Goal: Communication & Community: Connect with others

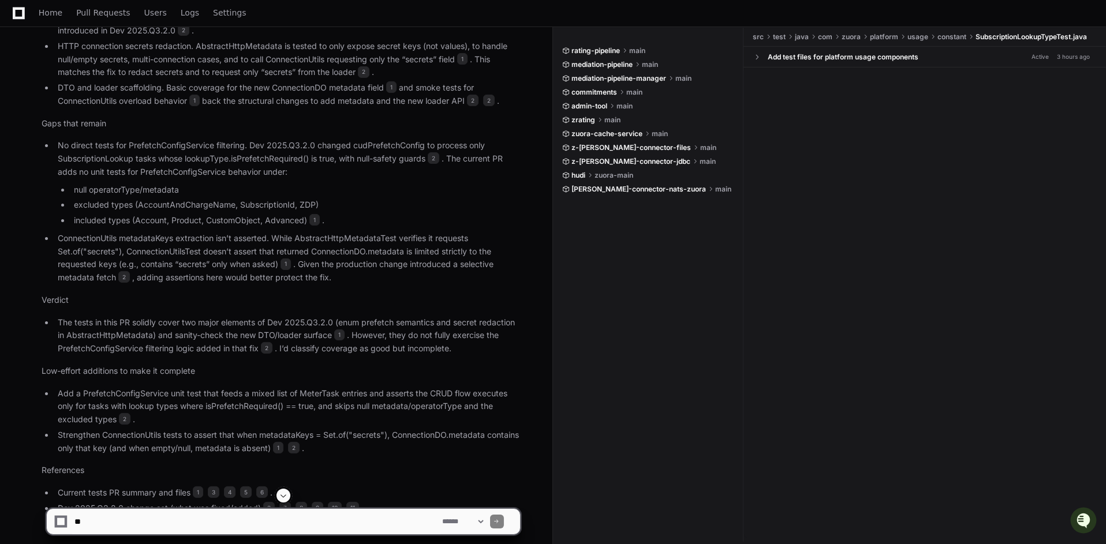
scroll to position [772, 0]
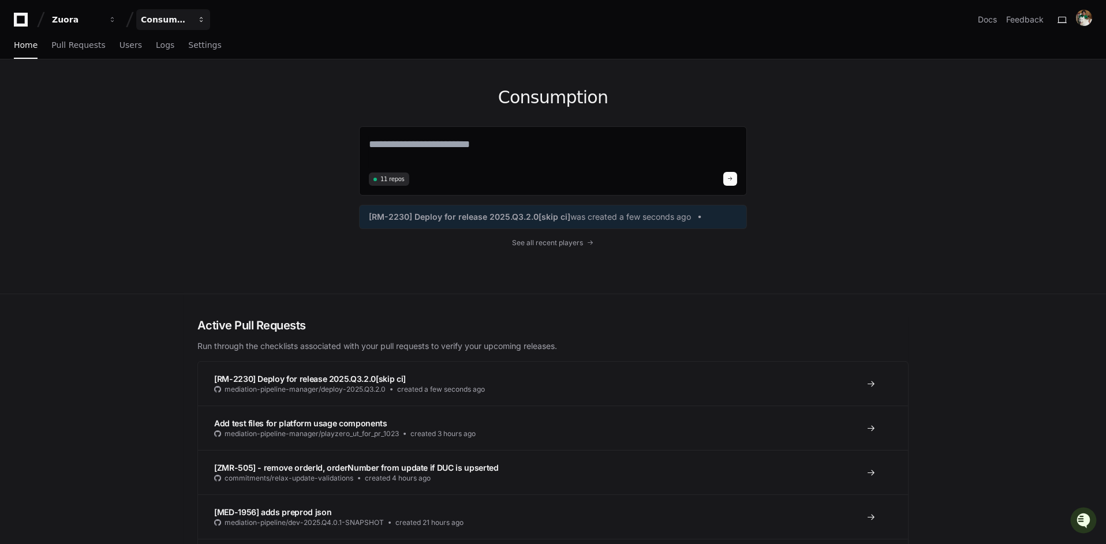
click at [175, 22] on div "Consumption" at bounding box center [166, 20] width 50 height 12
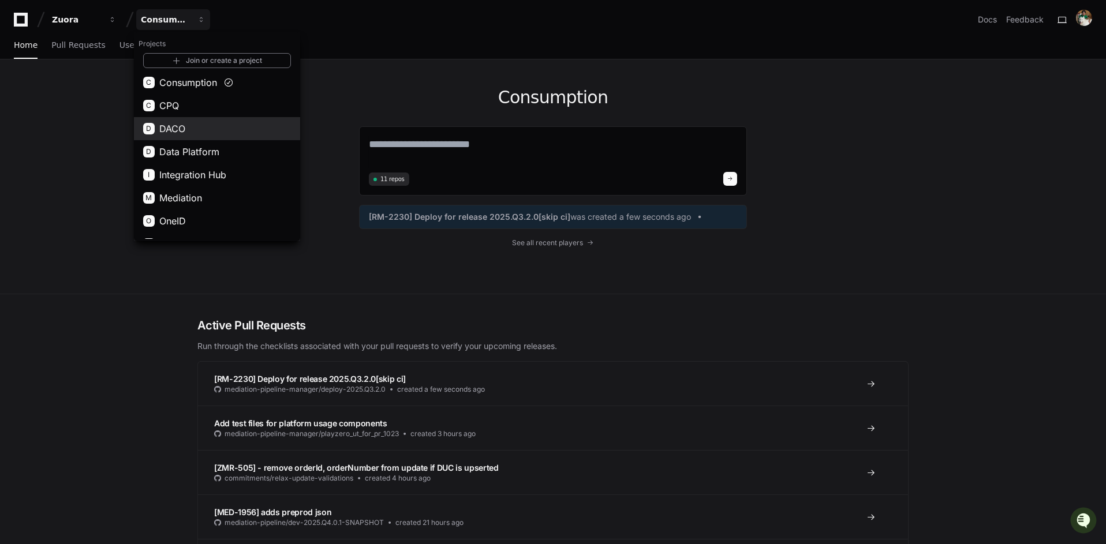
scroll to position [48, 0]
click at [225, 160] on button "D Data Platform" at bounding box center [217, 151] width 166 height 23
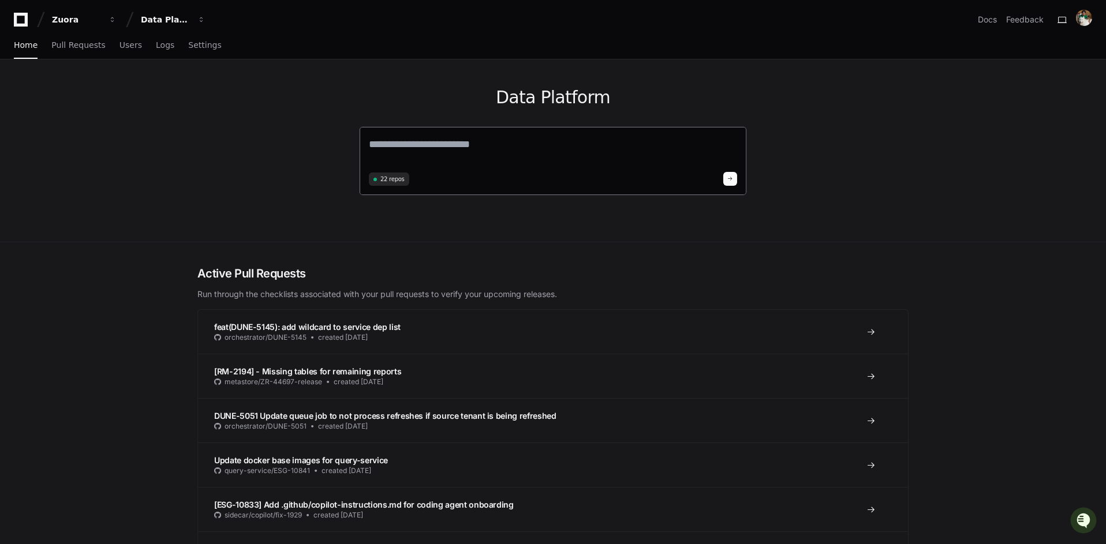
click at [400, 180] on span "22 repos" at bounding box center [392, 179] width 24 height 9
click at [214, 46] on div "Home Pull Requests Users Logs Settings" at bounding box center [553, 45] width 1078 height 27
click at [203, 46] on span "Settings" at bounding box center [204, 45] width 33 height 7
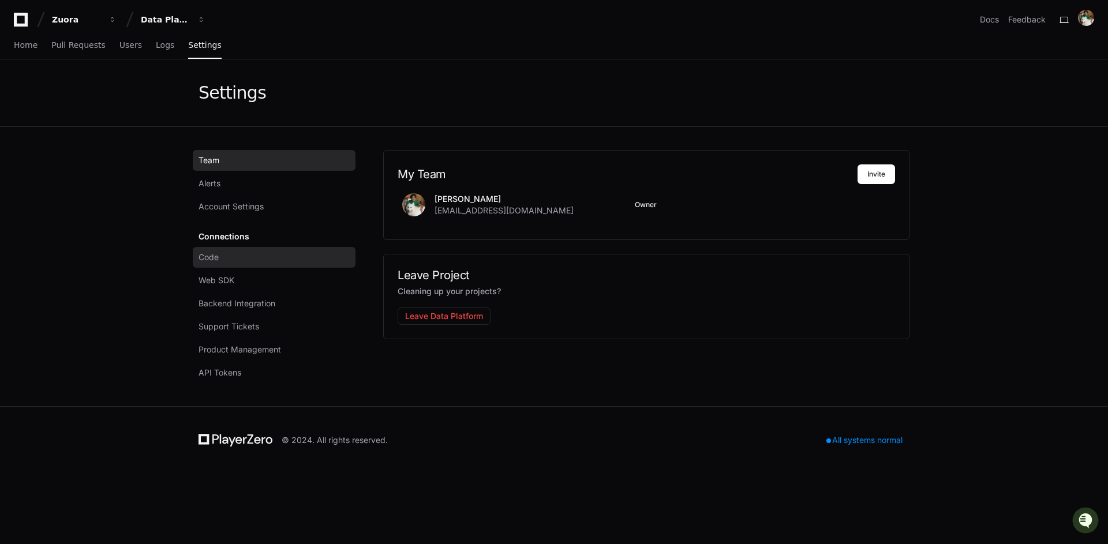
click at [265, 256] on link "Code" at bounding box center [274, 257] width 163 height 21
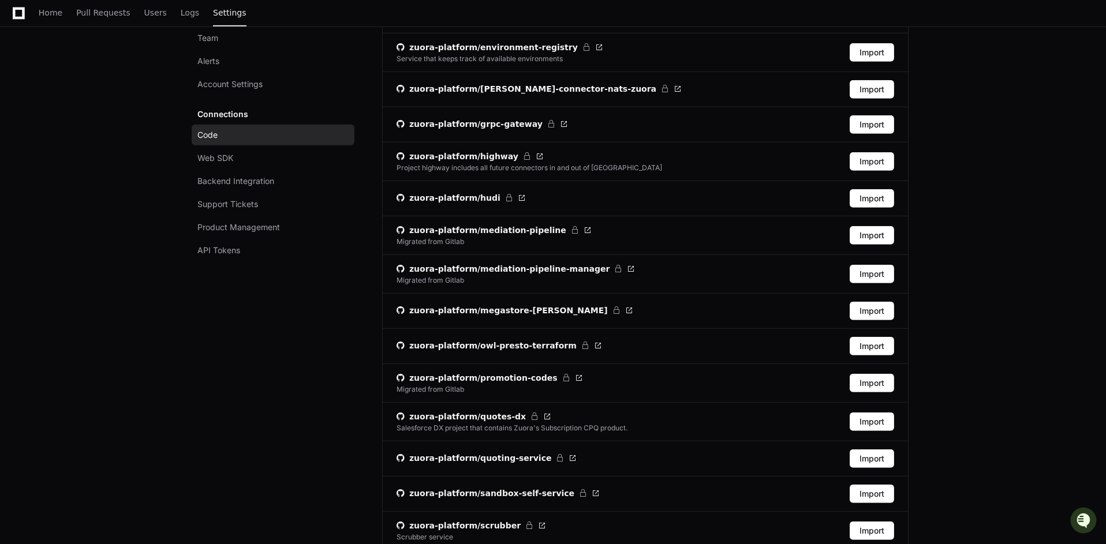
scroll to position [1645, 0]
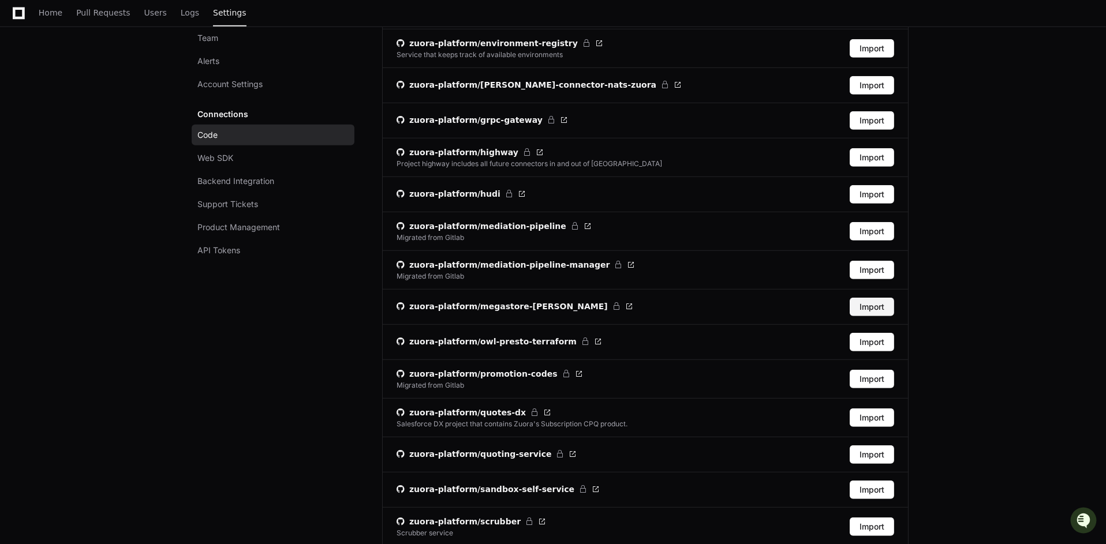
click at [874, 298] on button "Import" at bounding box center [872, 307] width 44 height 18
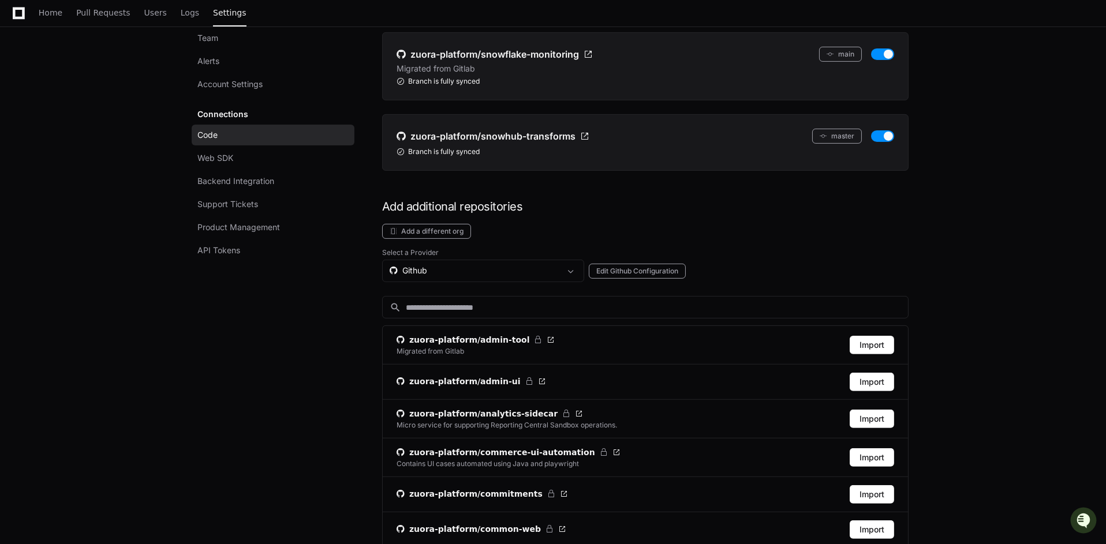
scroll to position [913, 0]
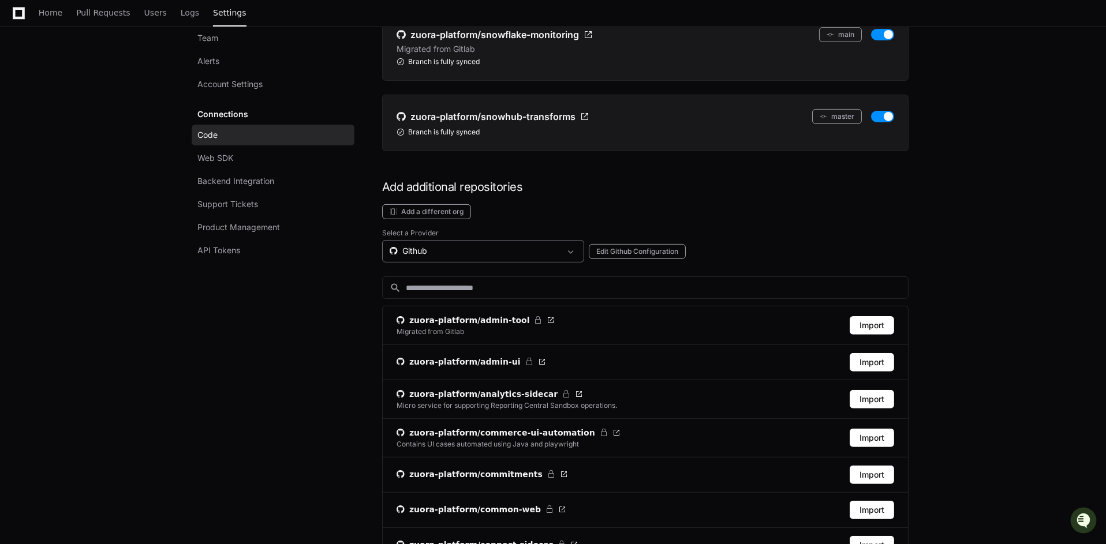
click at [533, 245] on div "Github" at bounding box center [475, 251] width 171 height 12
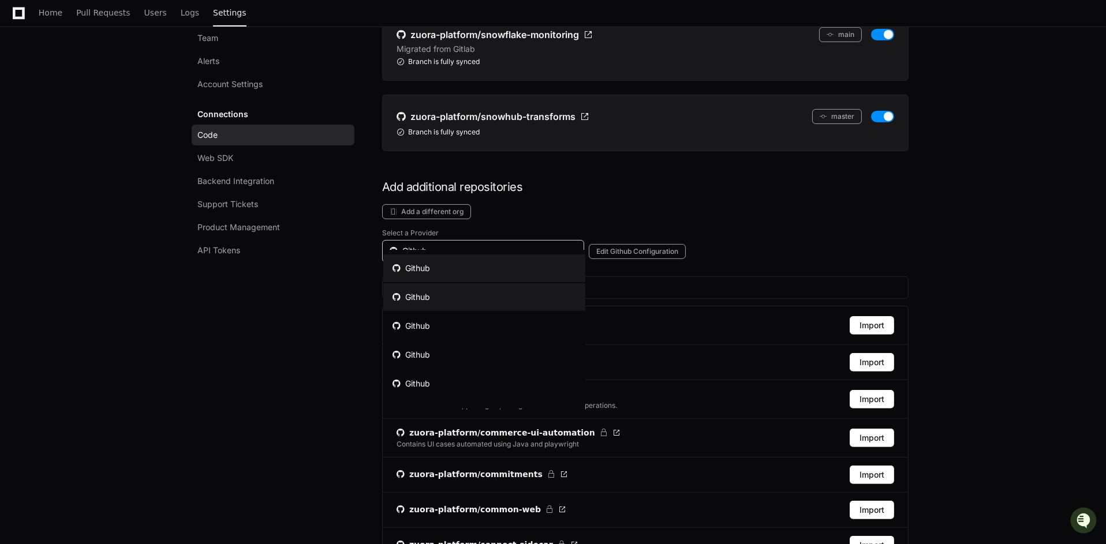
click at [530, 297] on mat-option "Github" at bounding box center [484, 297] width 202 height 28
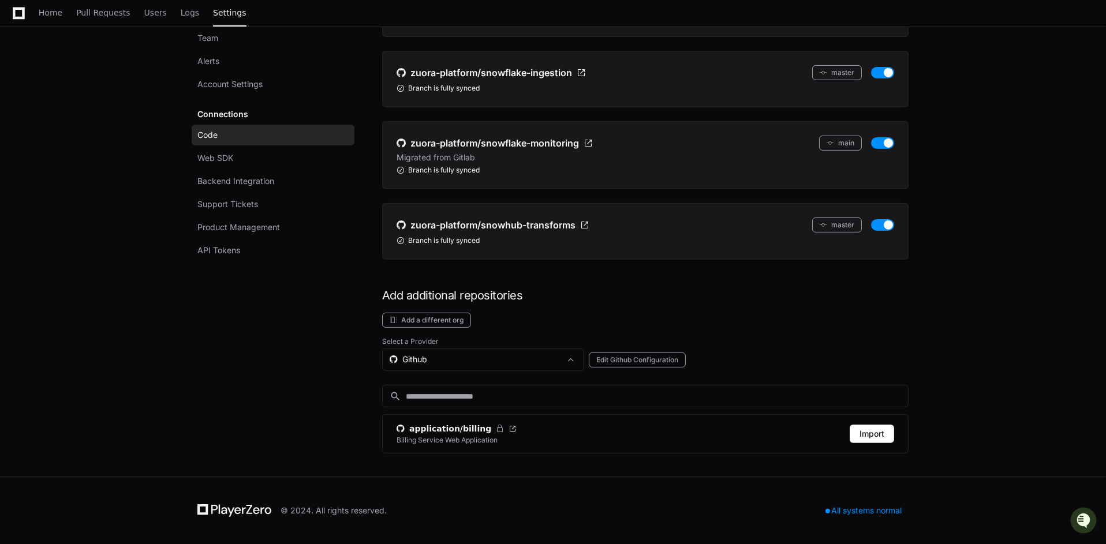
scroll to position [788, 0]
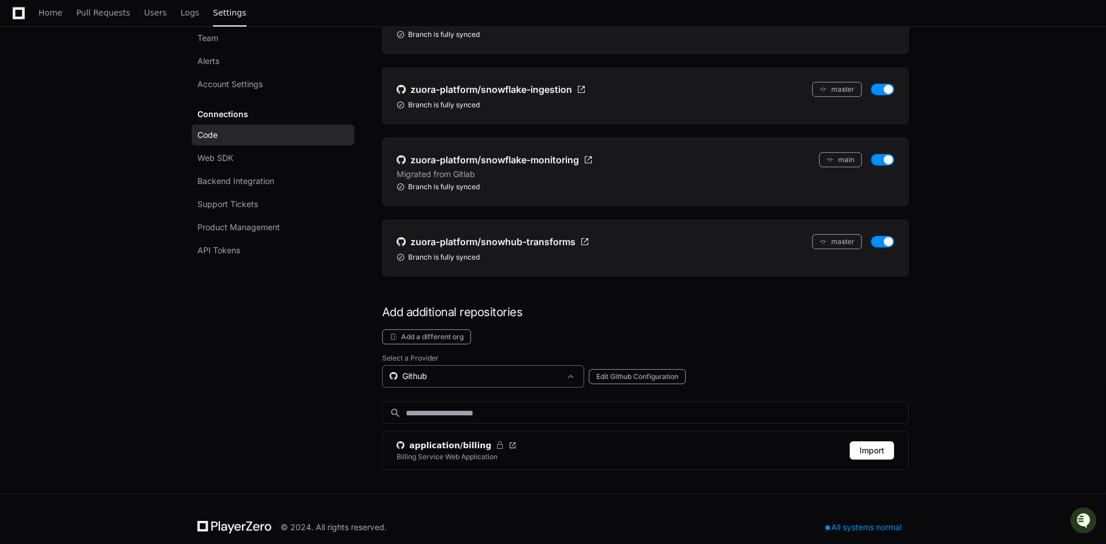
click at [518, 371] on div "Github" at bounding box center [475, 377] width 171 height 12
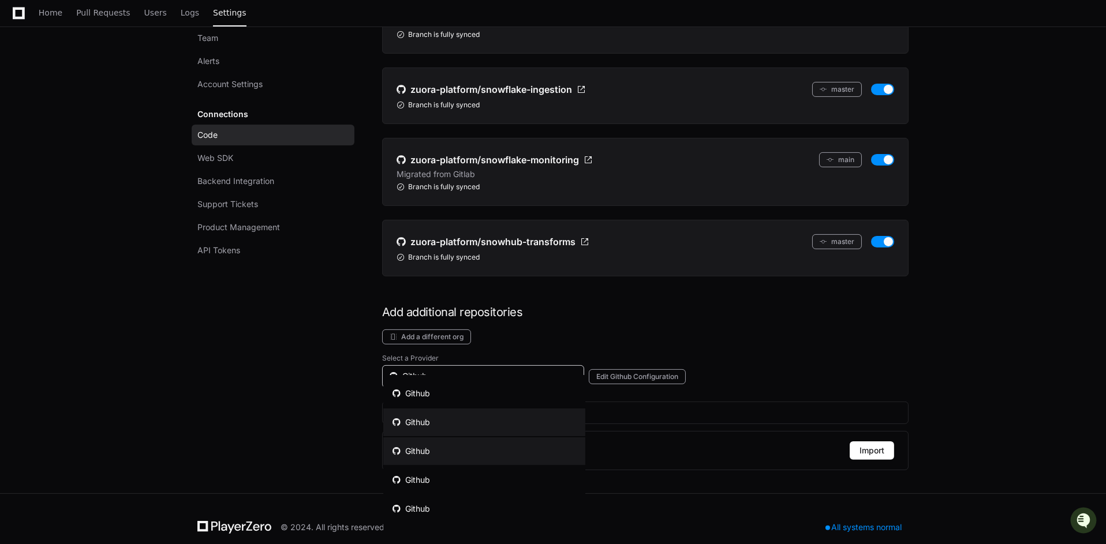
click at [516, 446] on mat-option "Github" at bounding box center [484, 452] width 202 height 28
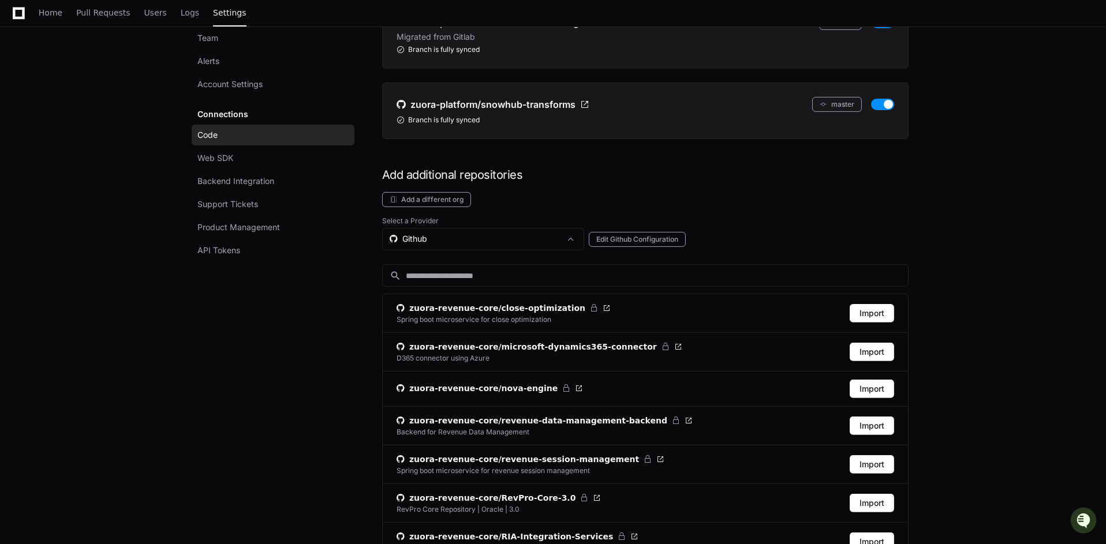
scroll to position [960, 0]
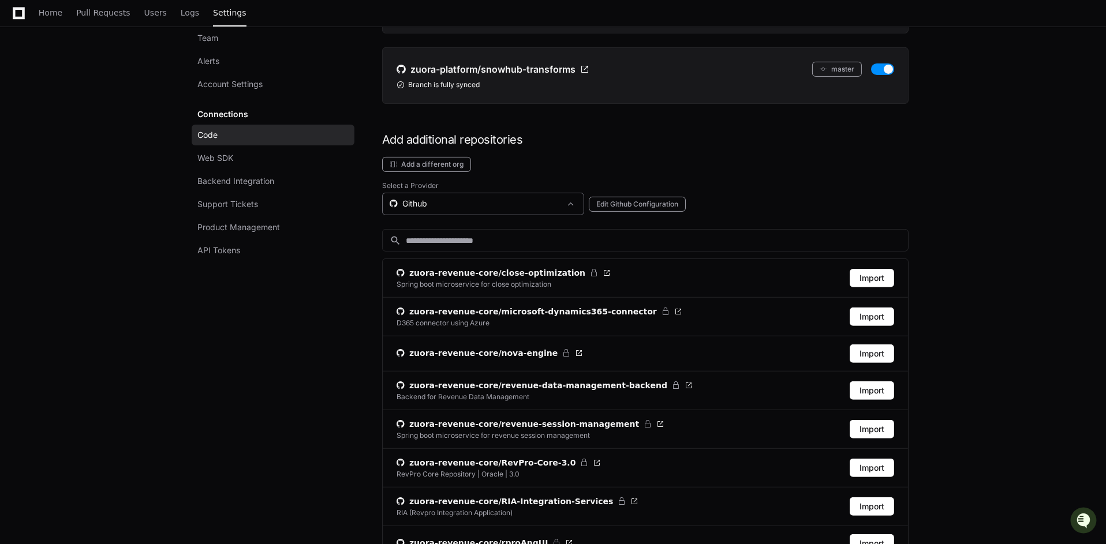
click at [502, 198] on div "Github" at bounding box center [475, 204] width 171 height 12
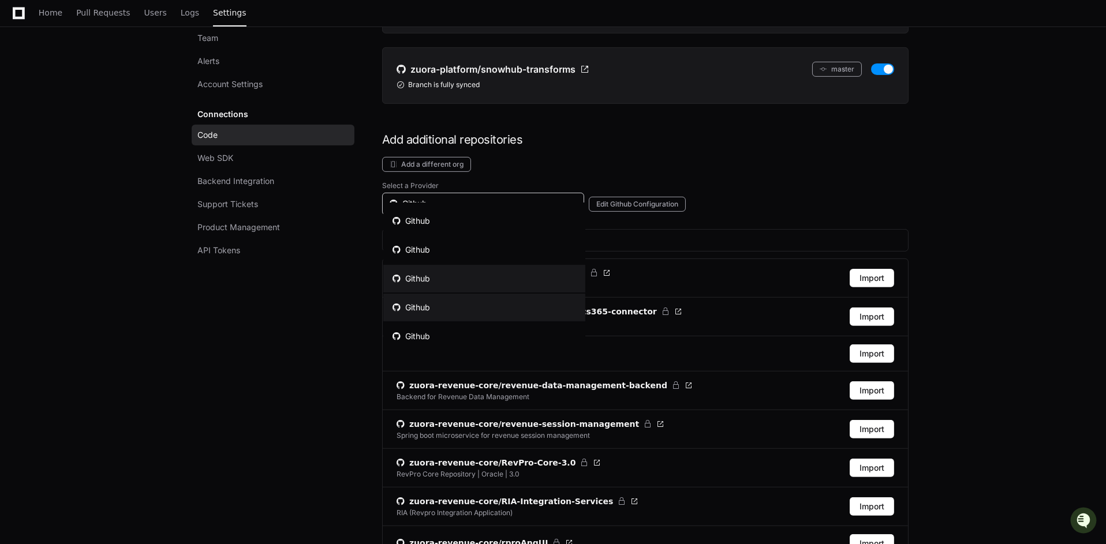
click at [492, 304] on mat-option "Github" at bounding box center [484, 308] width 202 height 28
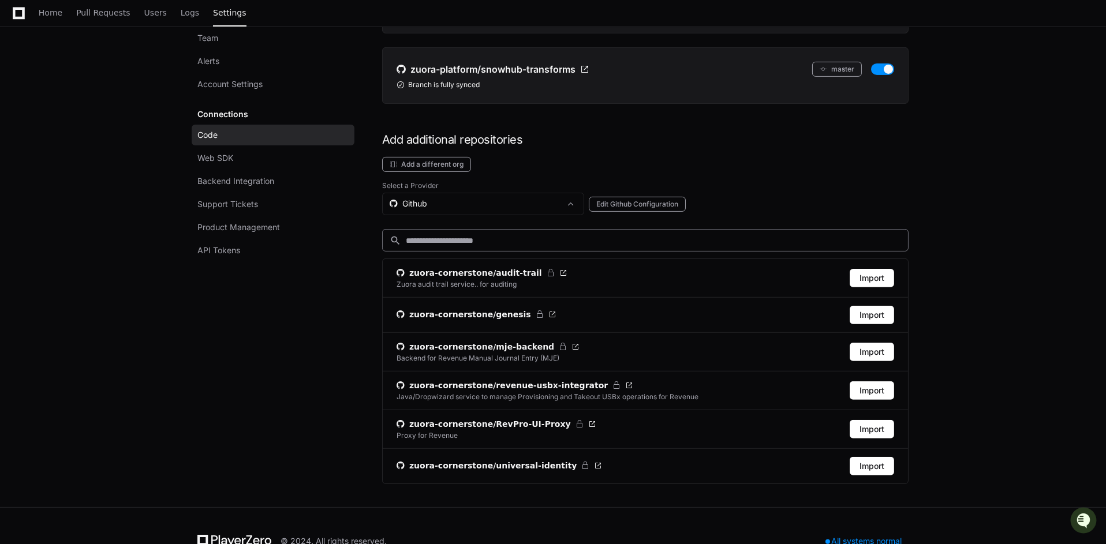
scroll to position [973, 0]
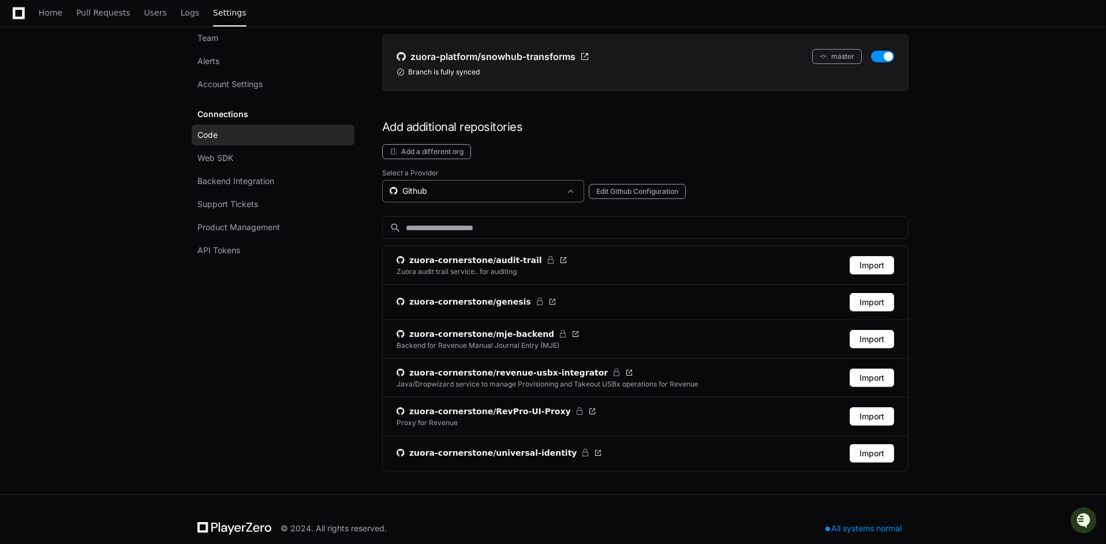
click at [479, 185] on div "Github" at bounding box center [475, 191] width 171 height 12
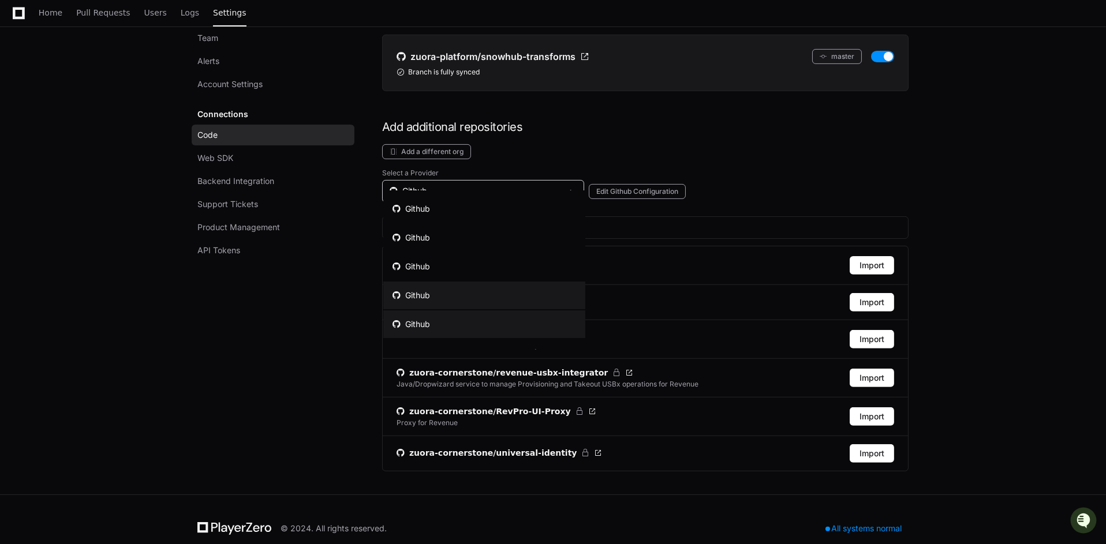
click at [475, 320] on mat-option "Github" at bounding box center [484, 325] width 202 height 28
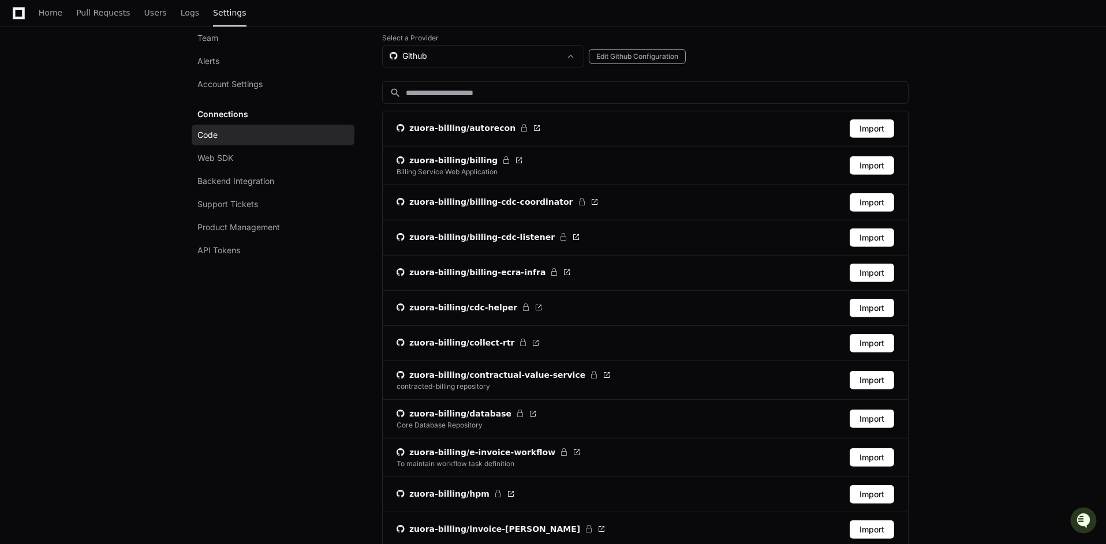
scroll to position [1416, 0]
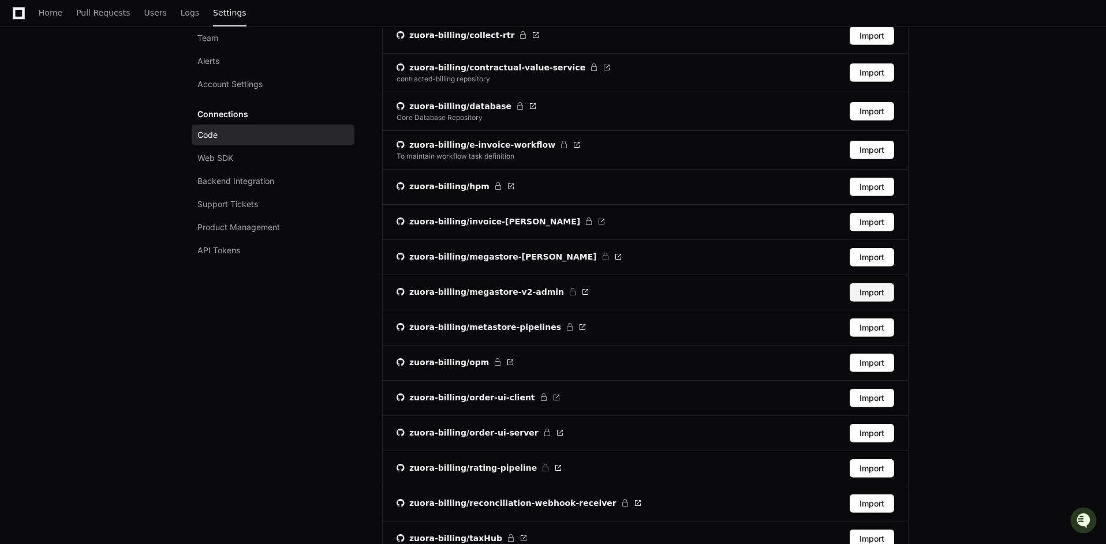
click at [880, 283] on button "Import" at bounding box center [872, 292] width 44 height 18
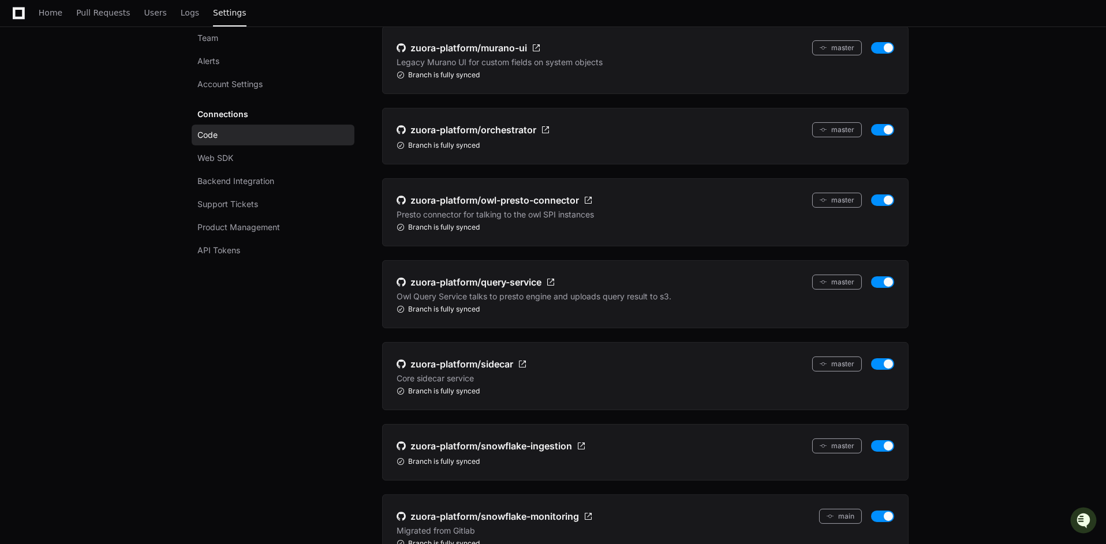
scroll to position [1149, 0]
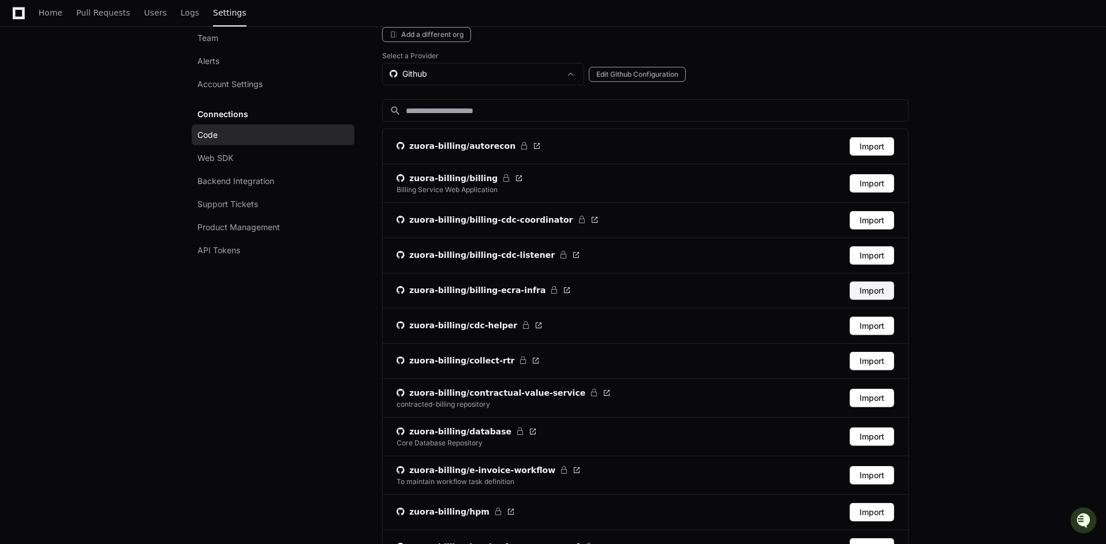
click at [879, 282] on button "Import" at bounding box center [872, 291] width 44 height 18
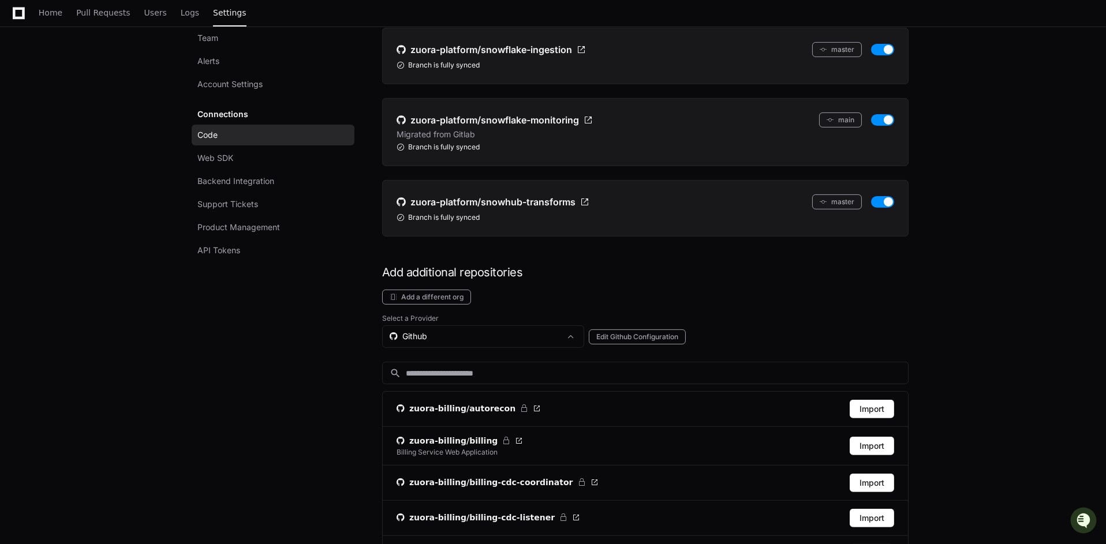
scroll to position [1207, 0]
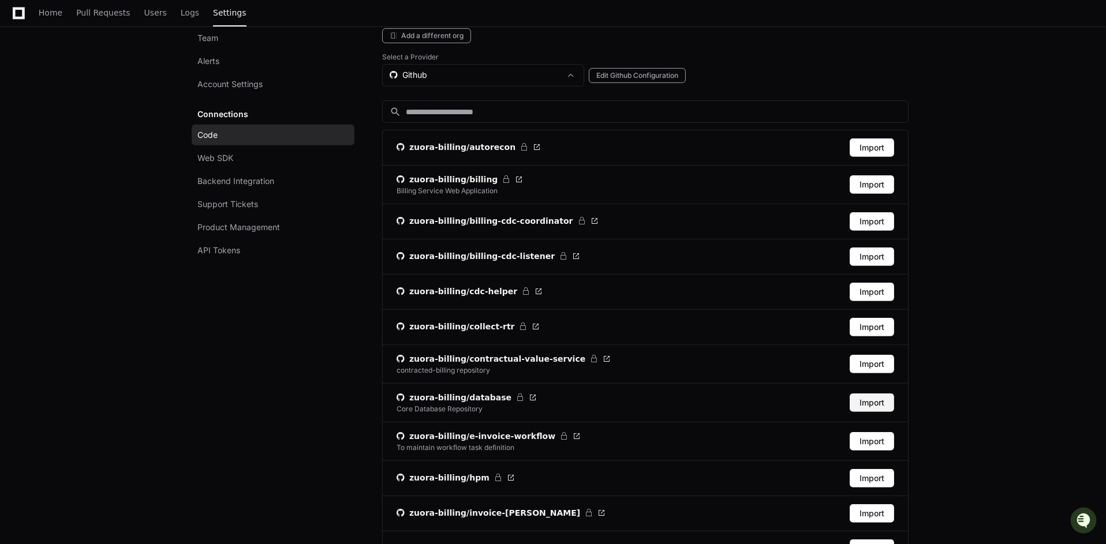
click at [877, 394] on button "Import" at bounding box center [872, 403] width 44 height 18
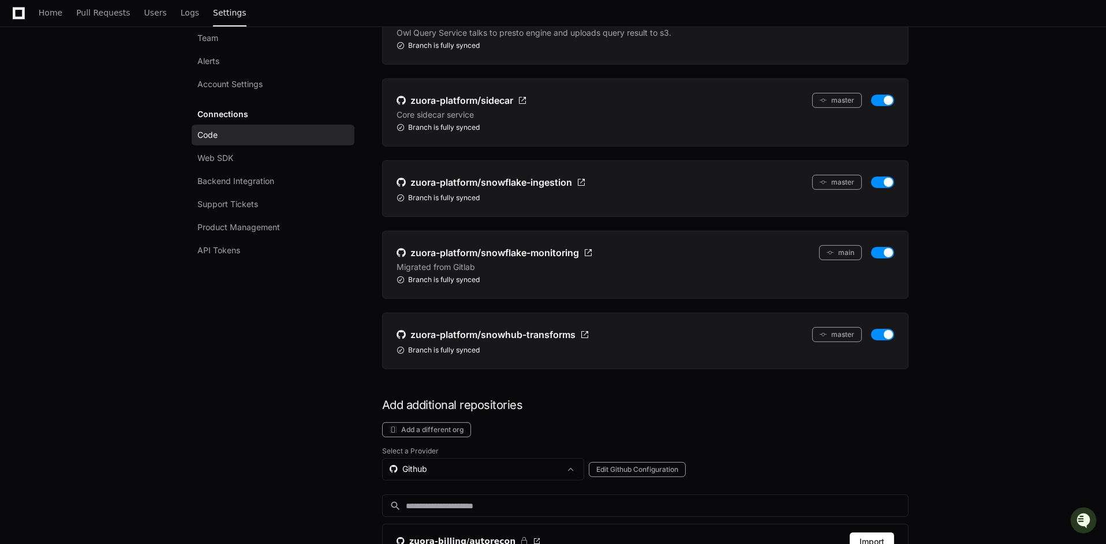
scroll to position [1339, 0]
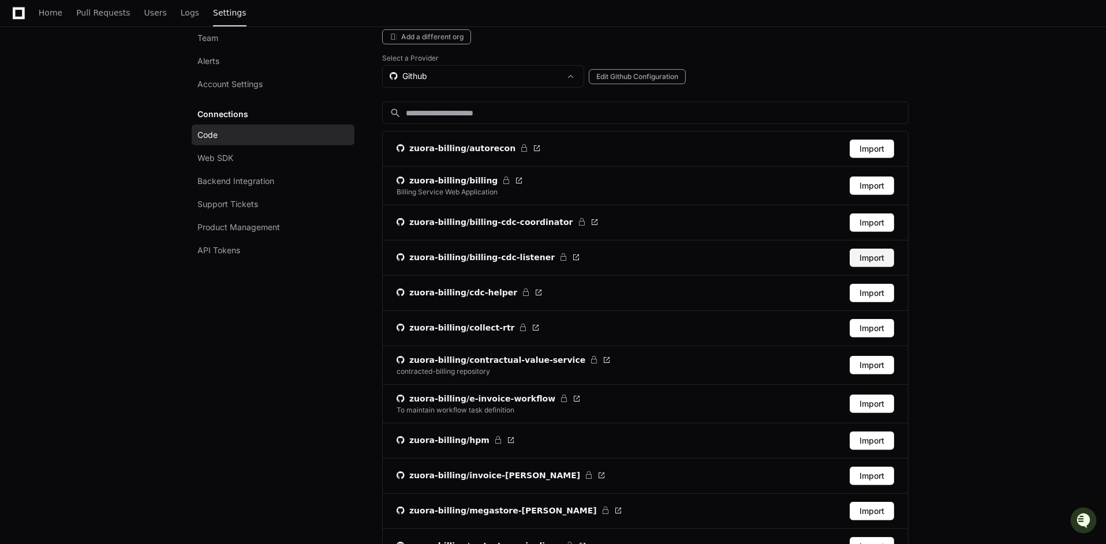
click at [873, 249] on button "Import" at bounding box center [872, 258] width 44 height 18
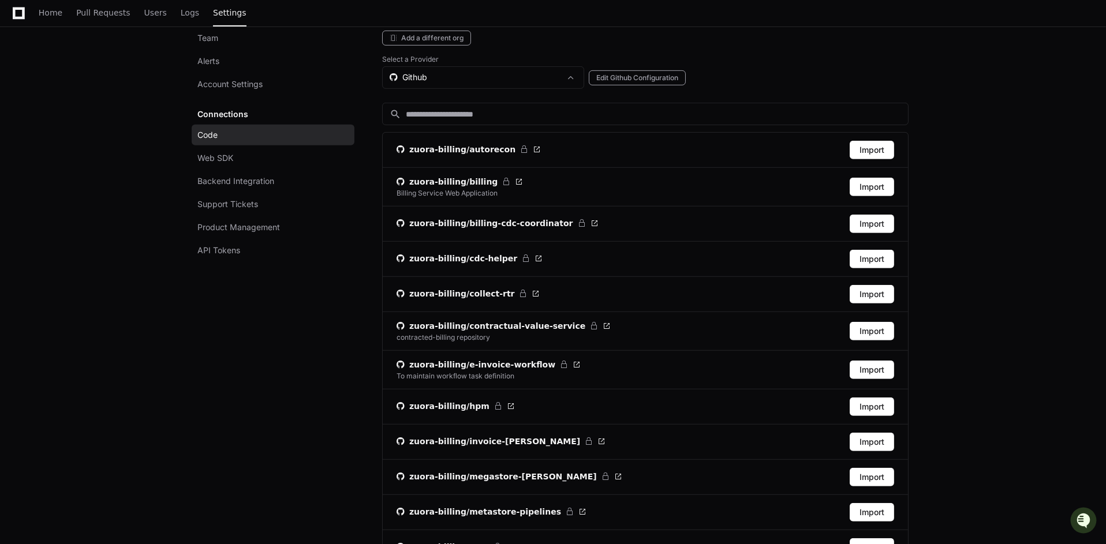
scroll to position [1397, 0]
click at [877, 214] on button "Import" at bounding box center [872, 223] width 44 height 18
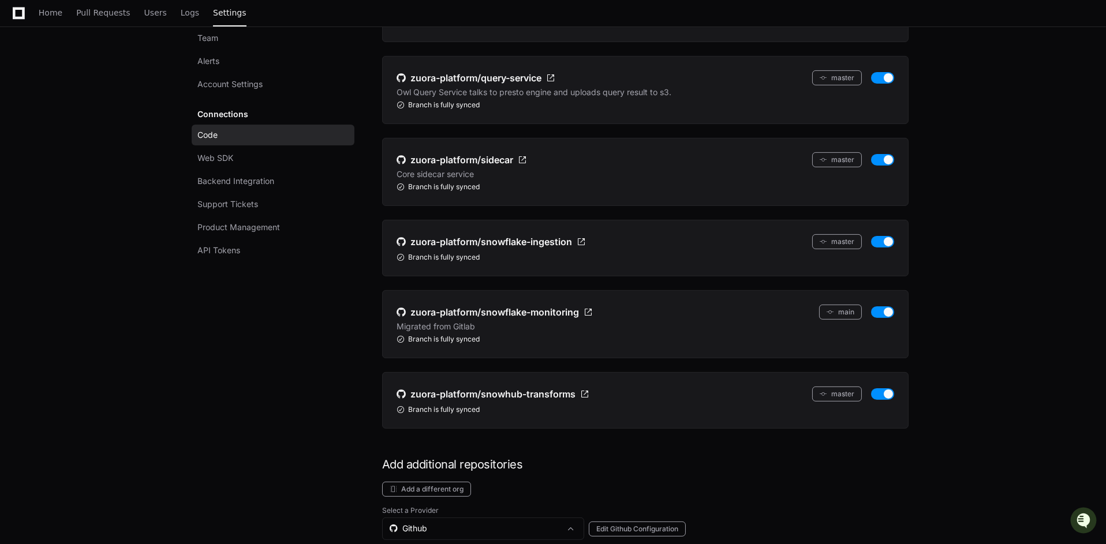
scroll to position [1455, 0]
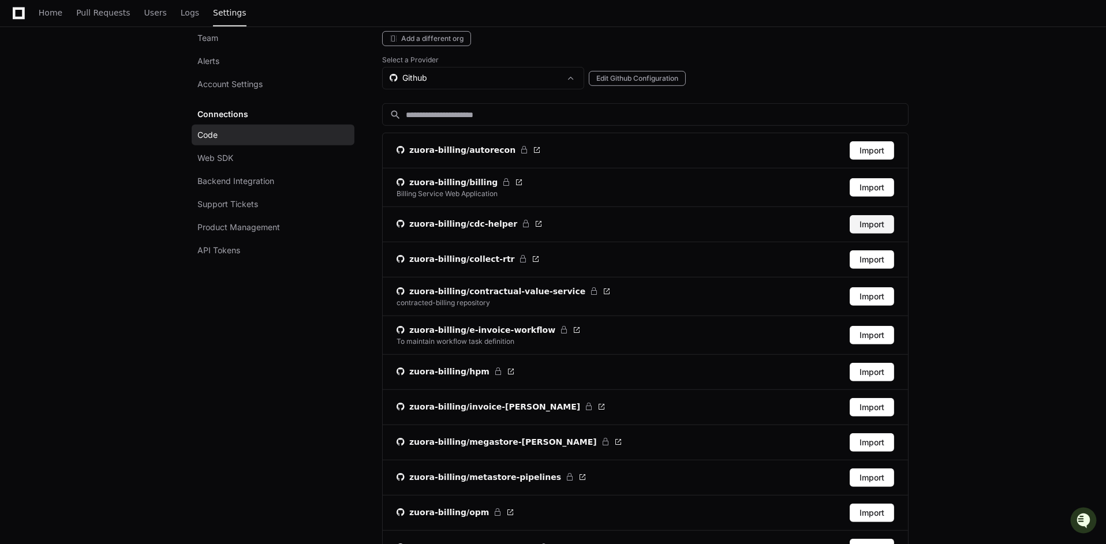
click at [872, 215] on button "Import" at bounding box center [872, 224] width 44 height 18
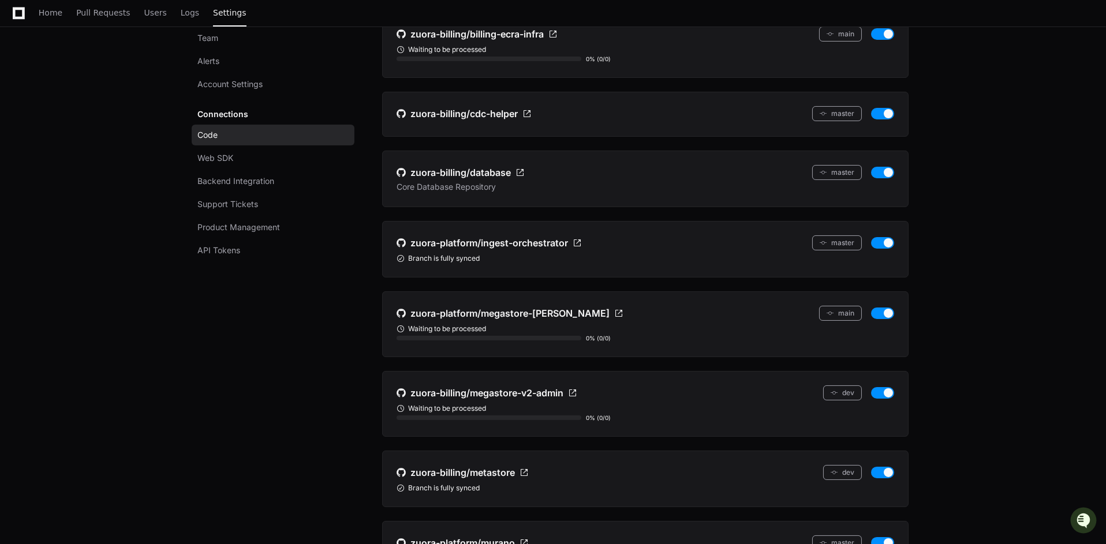
scroll to position [1658, 0]
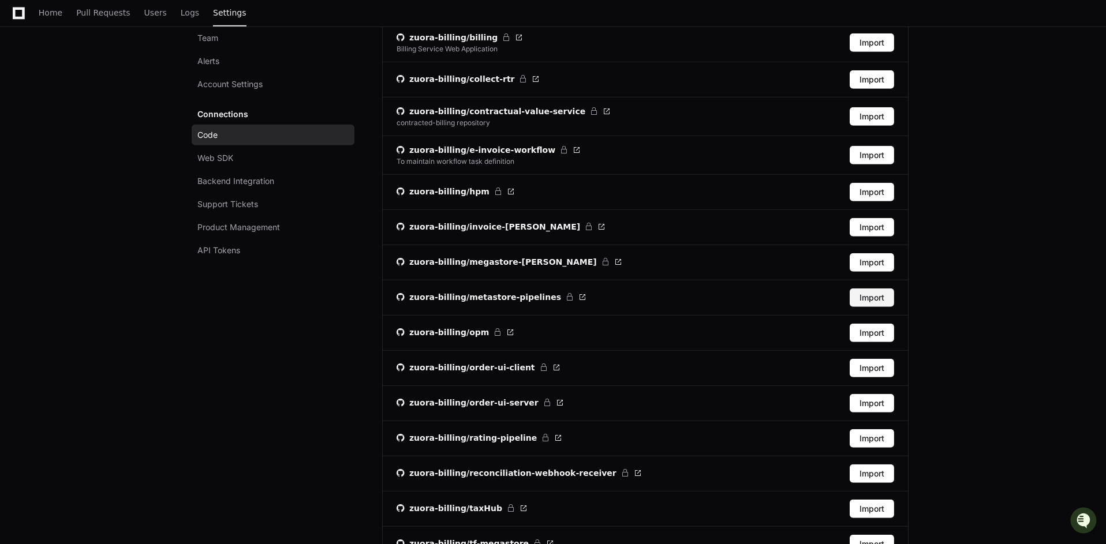
click at [872, 289] on button "Import" at bounding box center [872, 298] width 44 height 18
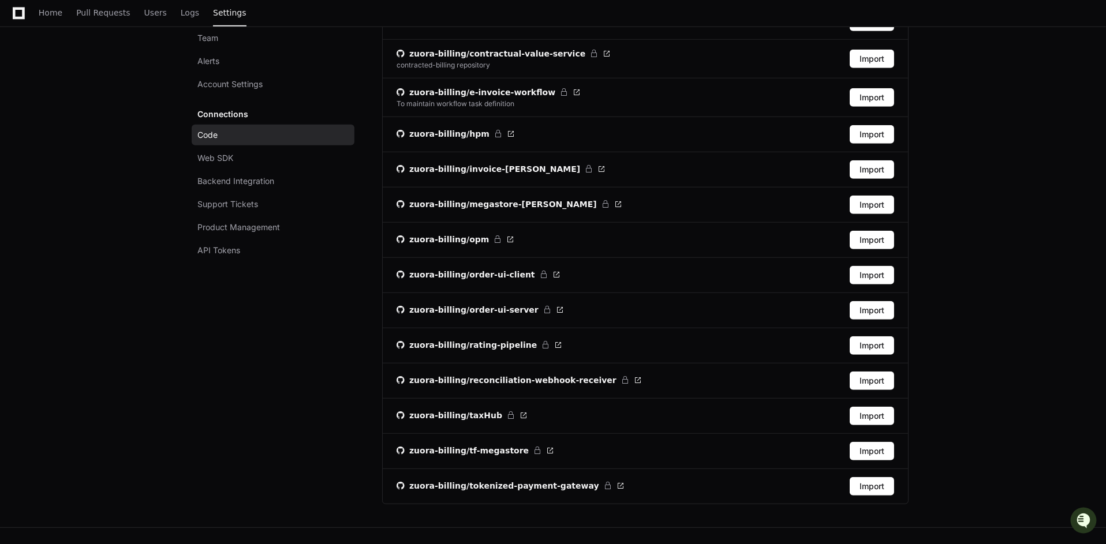
scroll to position [1777, 0]
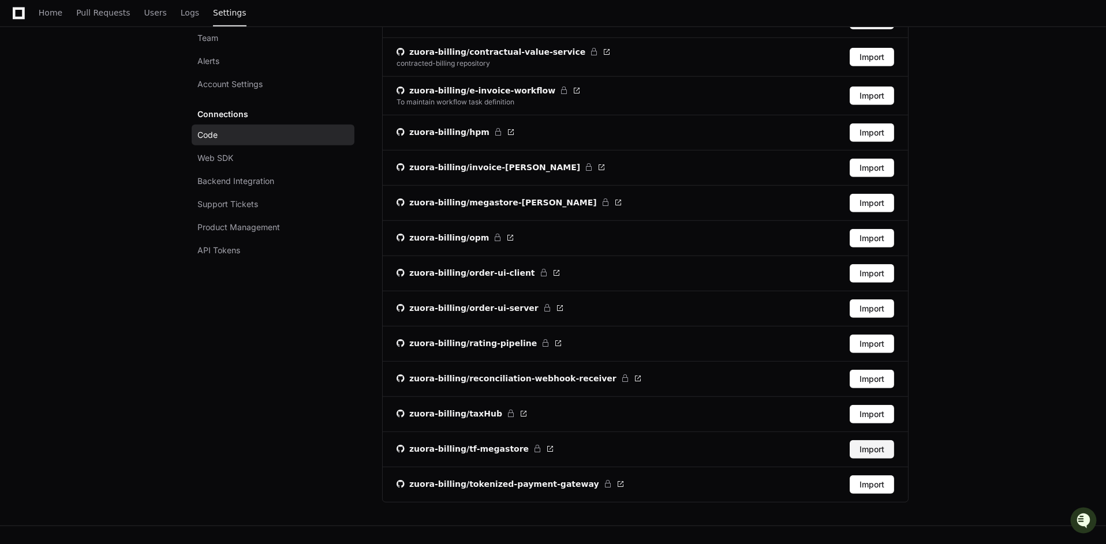
click at [876, 440] on button "Import" at bounding box center [872, 449] width 44 height 18
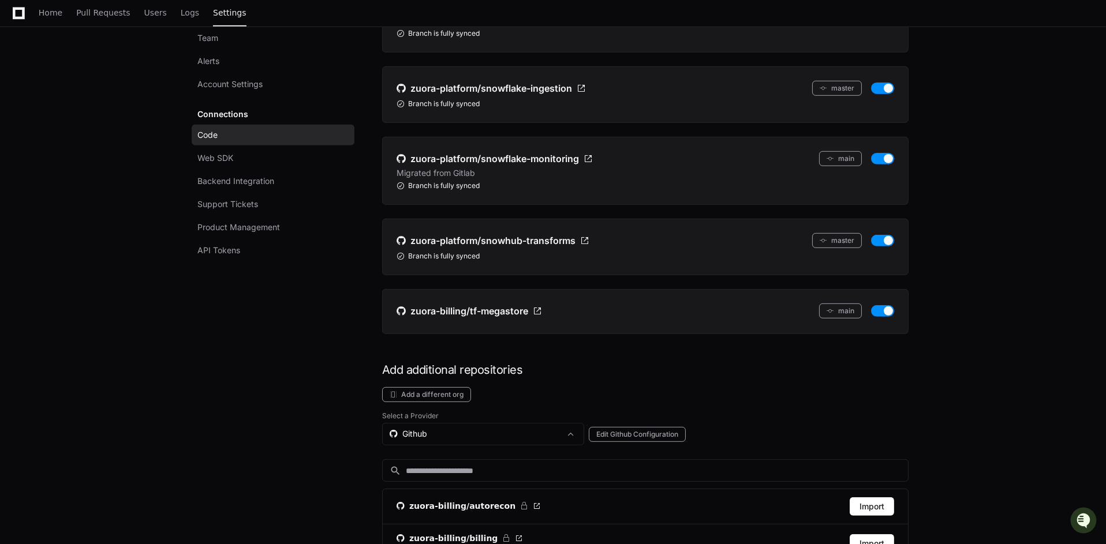
scroll to position [1273, 0]
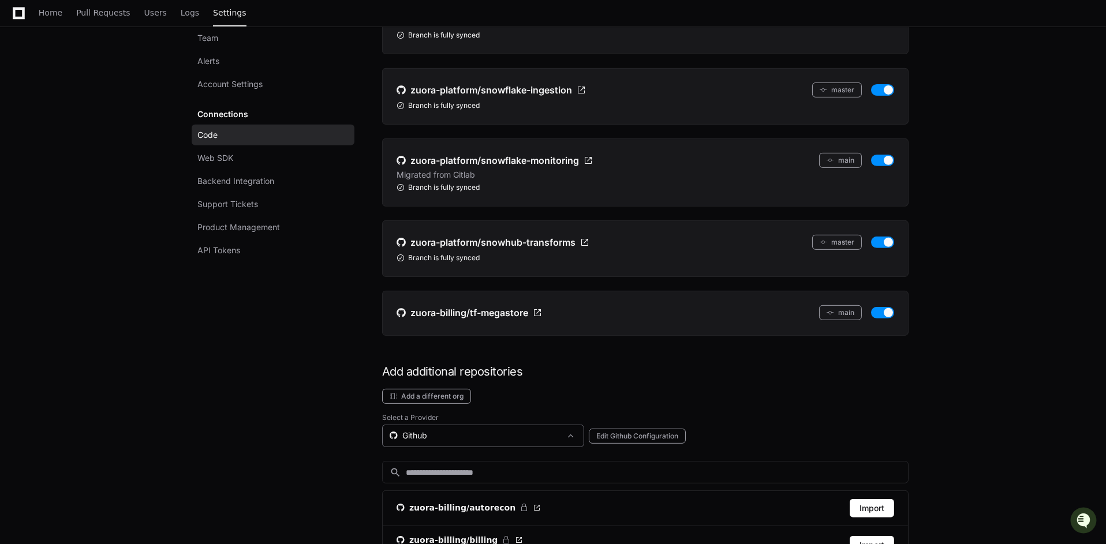
click at [515, 430] on div "Github" at bounding box center [475, 436] width 171 height 12
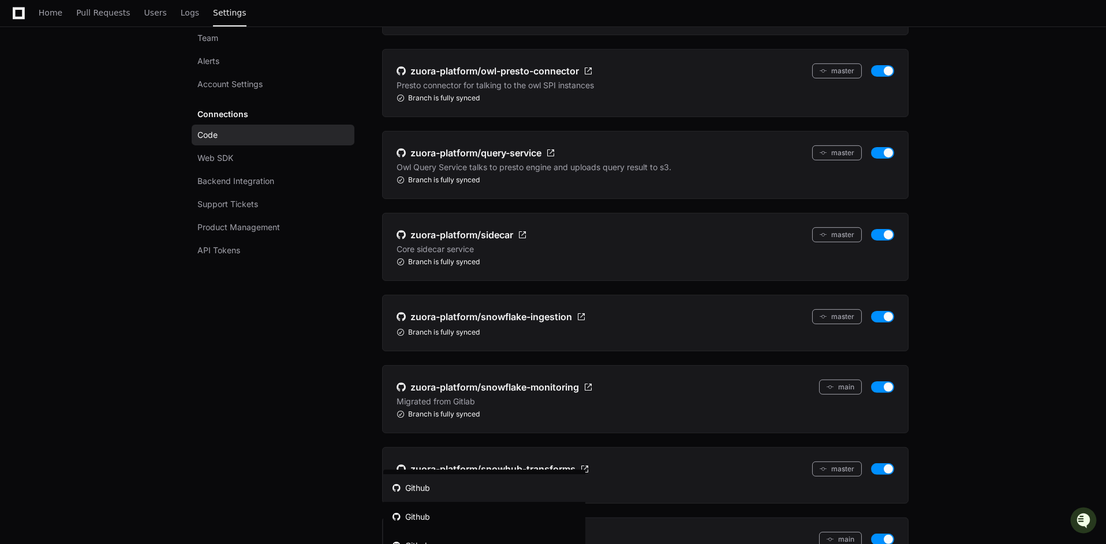
click at [489, 481] on mat-option "Github" at bounding box center [484, 488] width 202 height 28
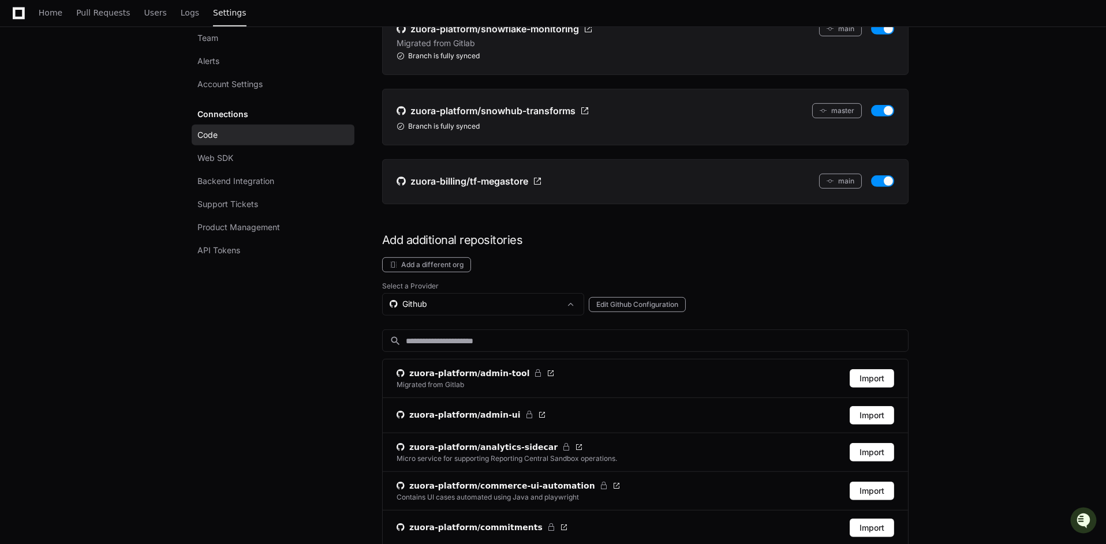
scroll to position [2253, 0]
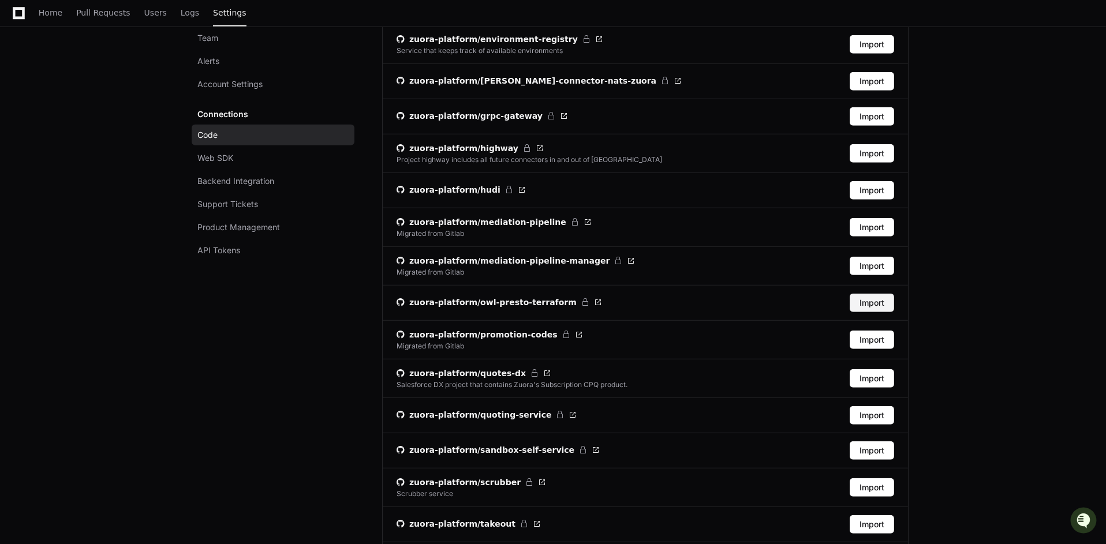
click at [873, 294] on button "Import" at bounding box center [872, 303] width 44 height 18
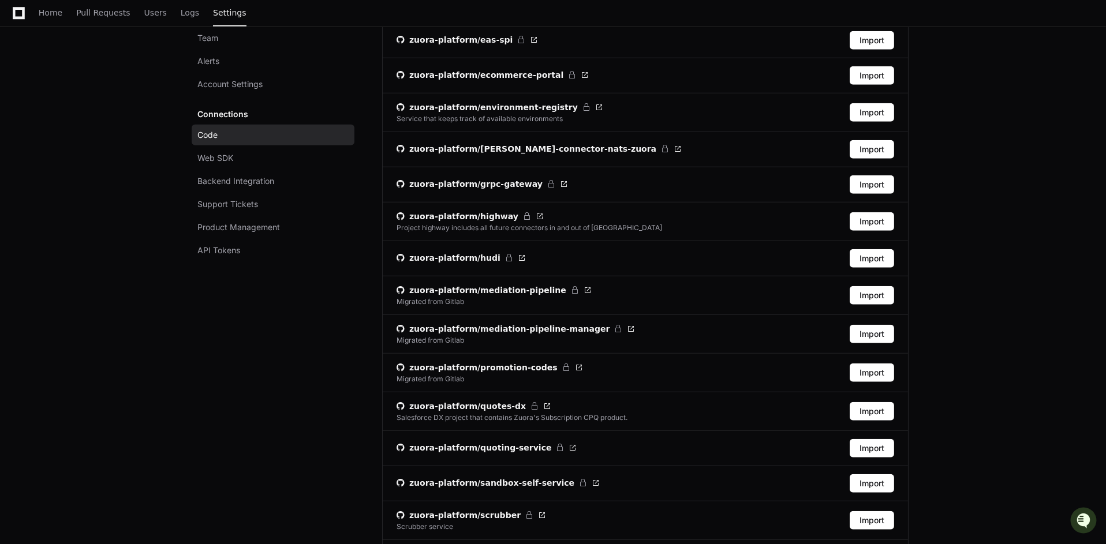
scroll to position [1771, 0]
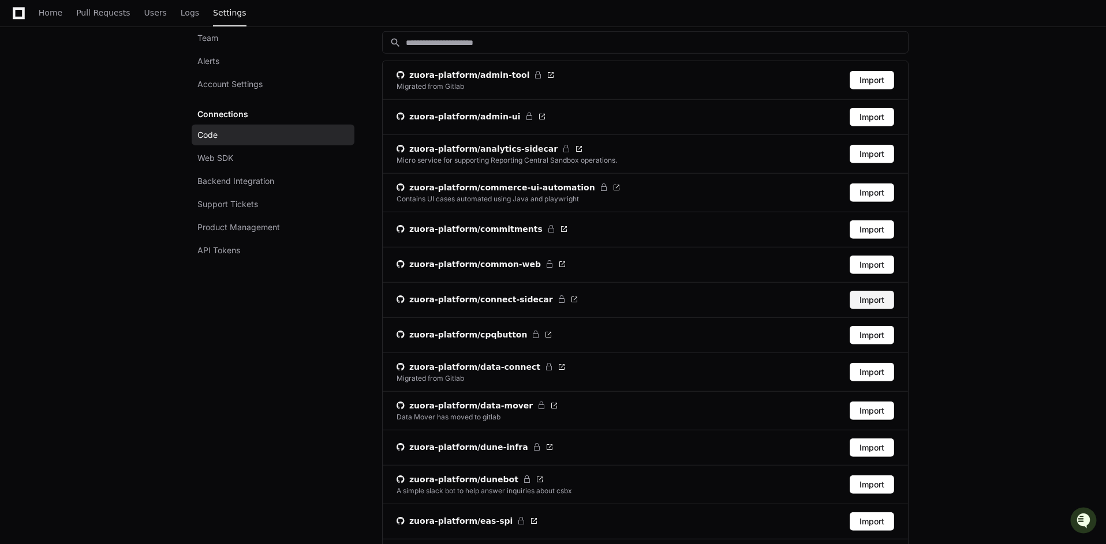
click at [880, 291] on button "Import" at bounding box center [872, 300] width 44 height 18
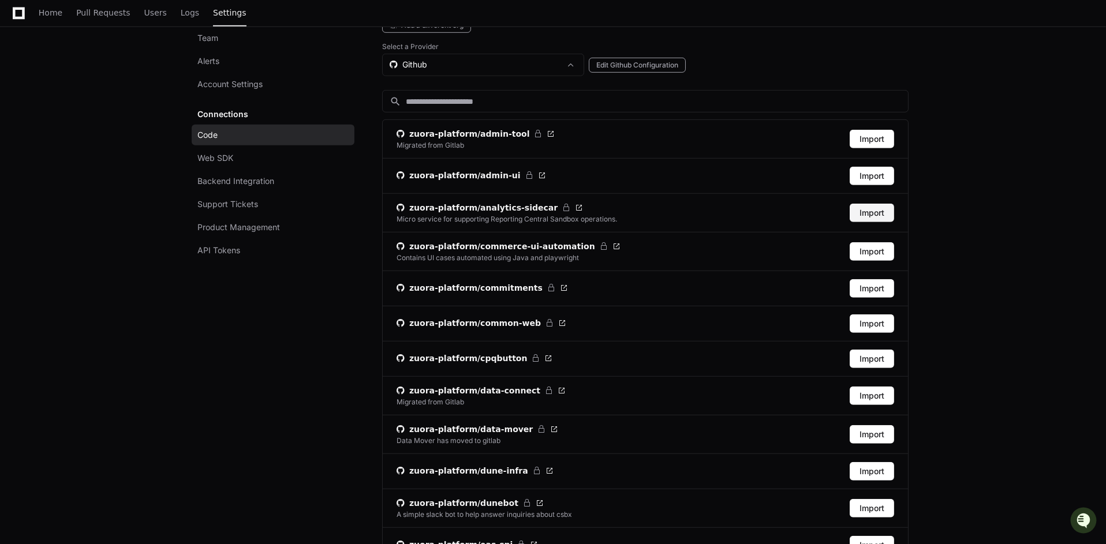
click at [884, 204] on button "Import" at bounding box center [872, 213] width 44 height 18
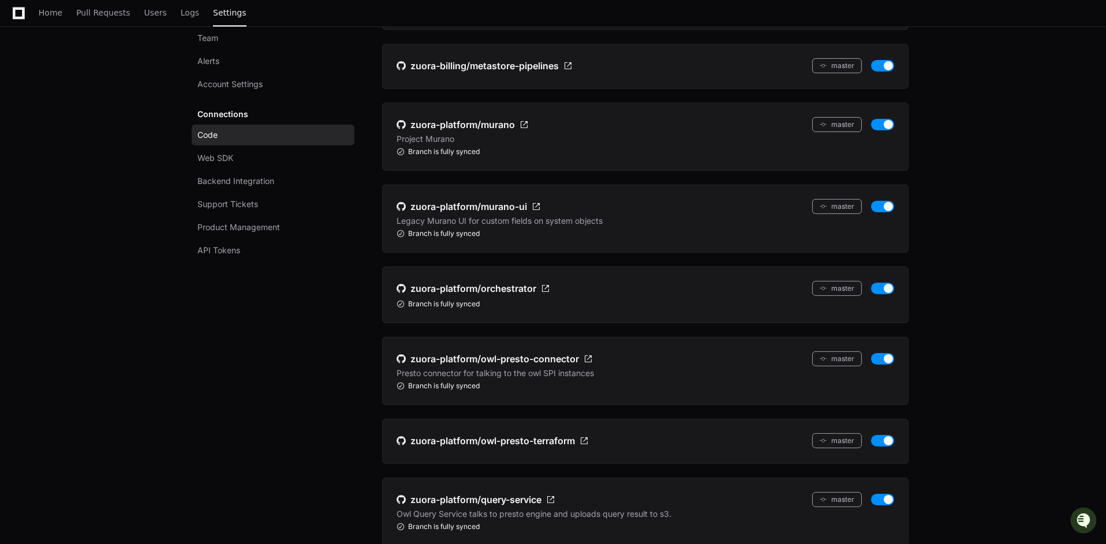
scroll to position [2509, 0]
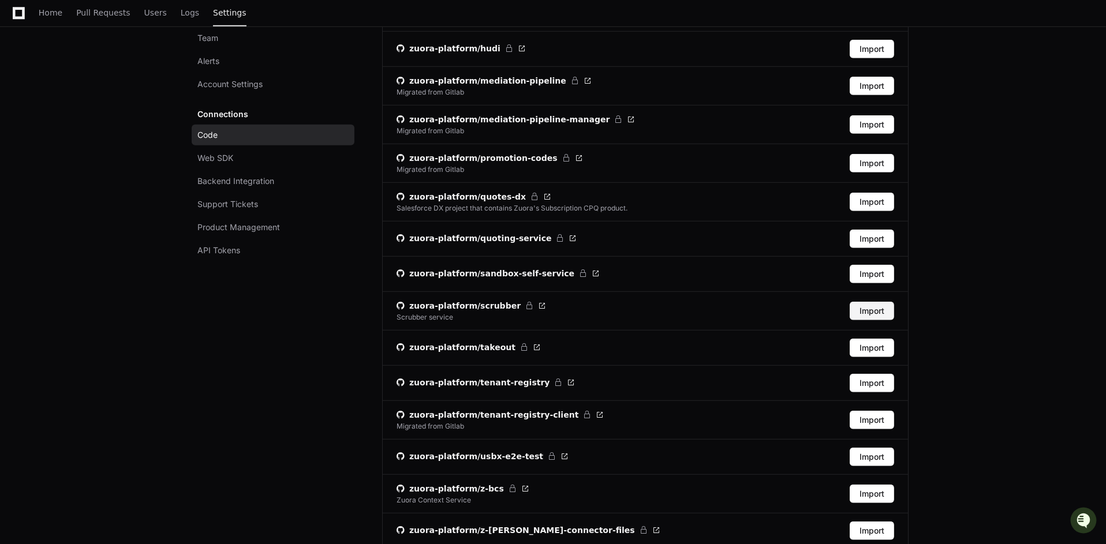
click at [877, 302] on button "Import" at bounding box center [872, 311] width 44 height 18
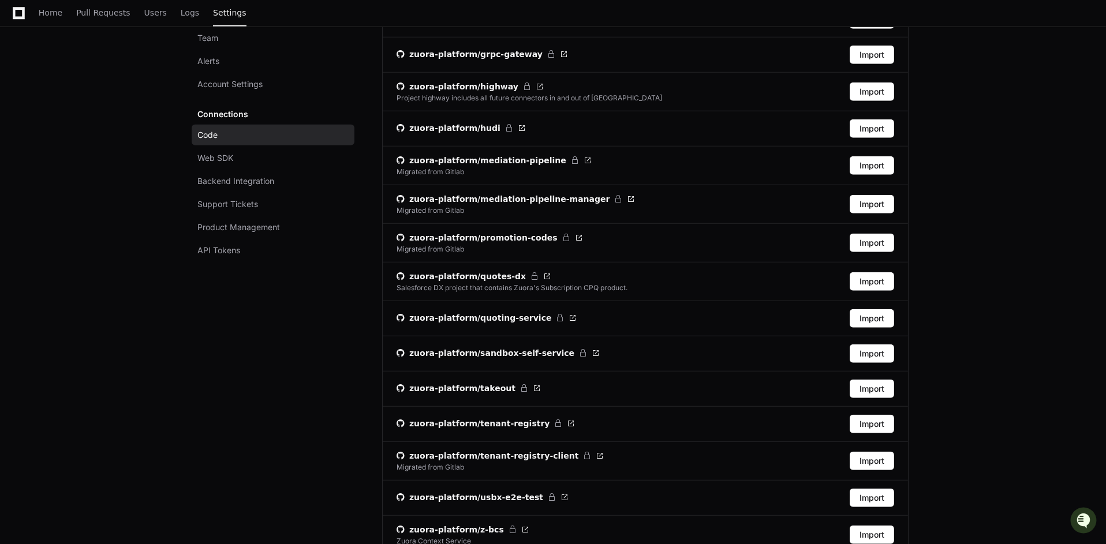
scroll to position [1745, 0]
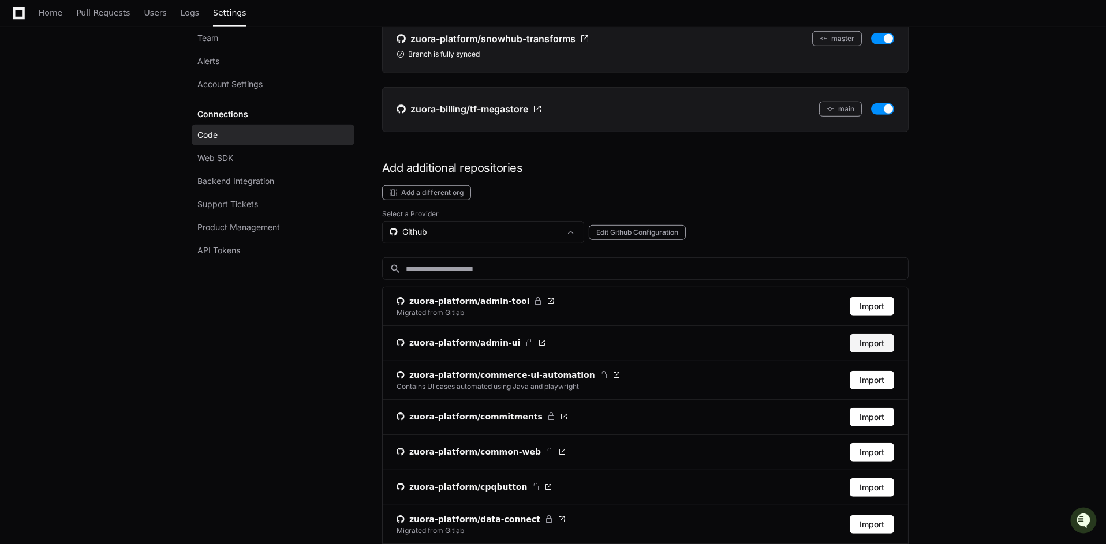
click at [877, 334] on button "Import" at bounding box center [872, 343] width 44 height 18
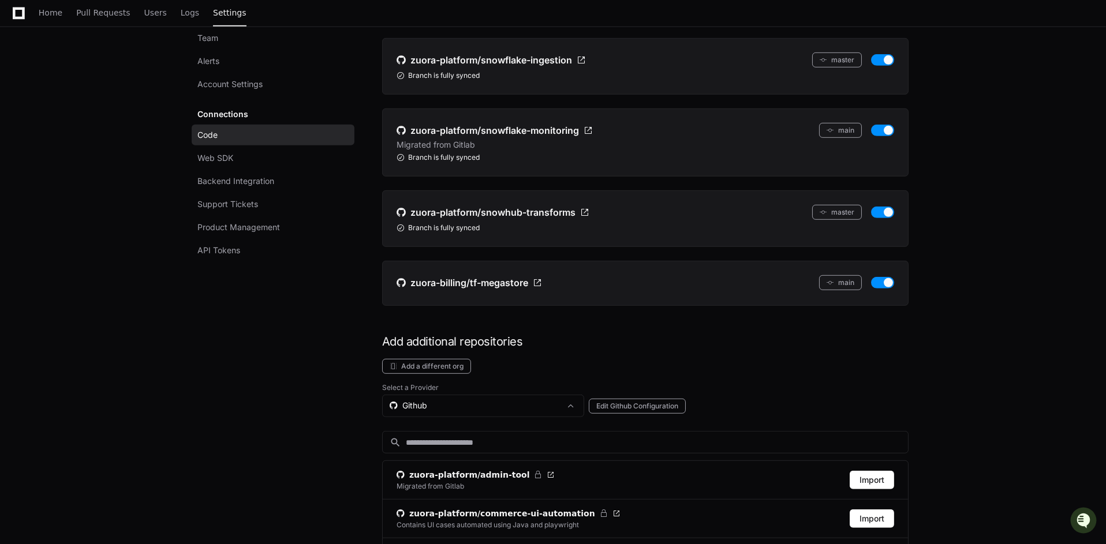
scroll to position [2205, 0]
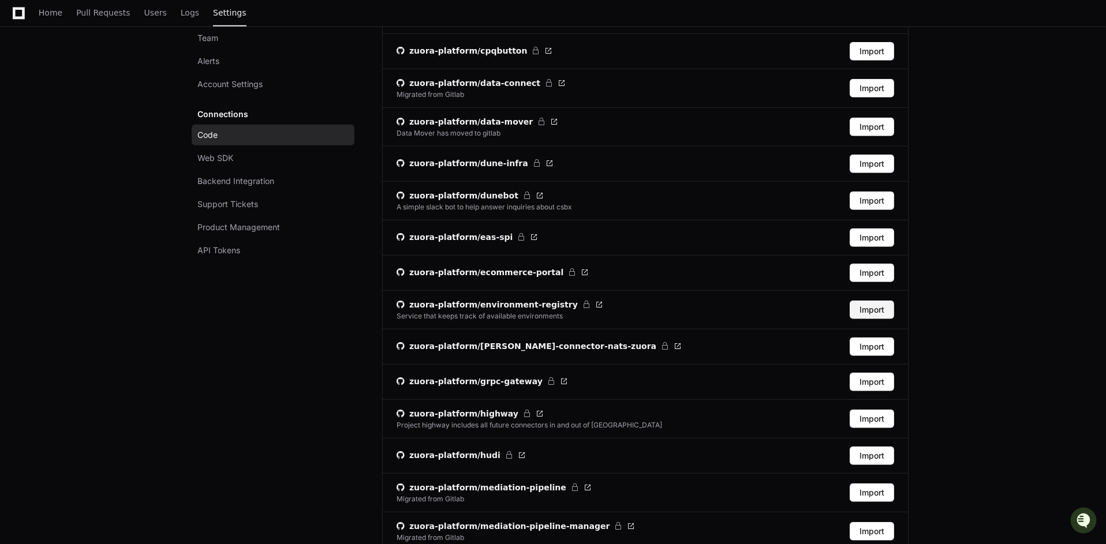
click at [876, 301] on button "Import" at bounding box center [872, 310] width 44 height 18
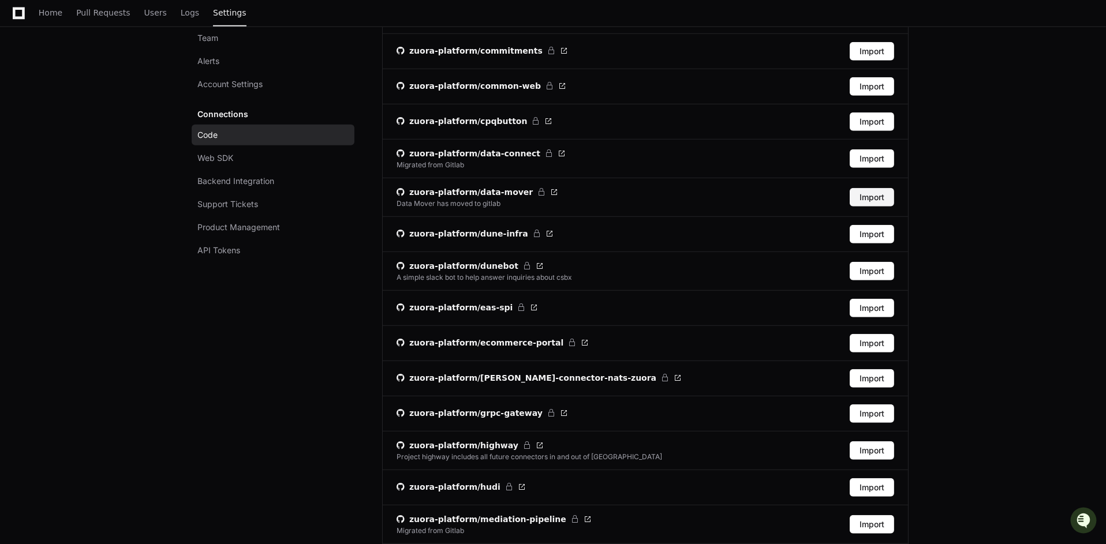
click at [883, 188] on button "Import" at bounding box center [872, 197] width 44 height 18
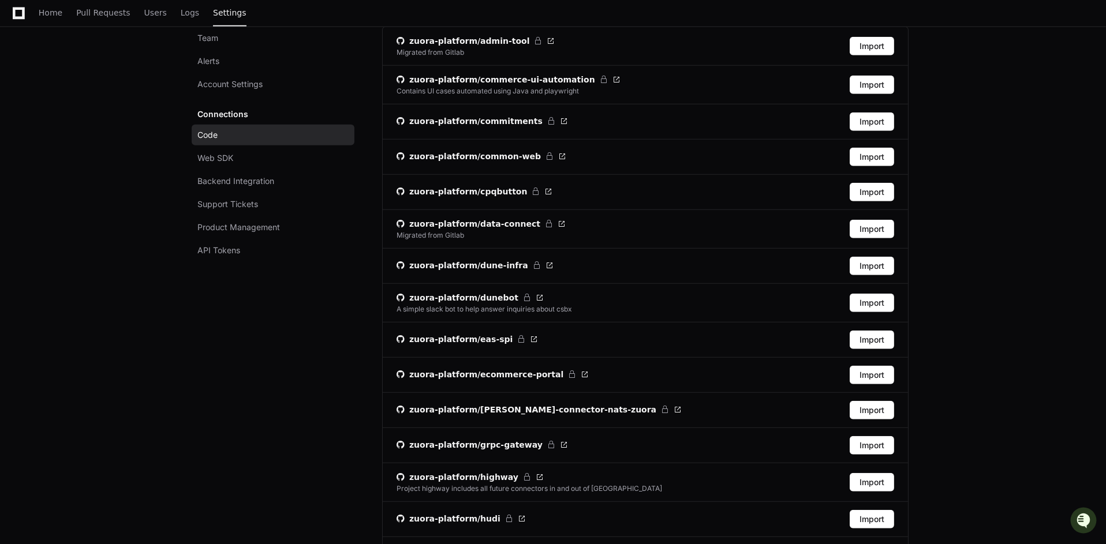
scroll to position [2674, 0]
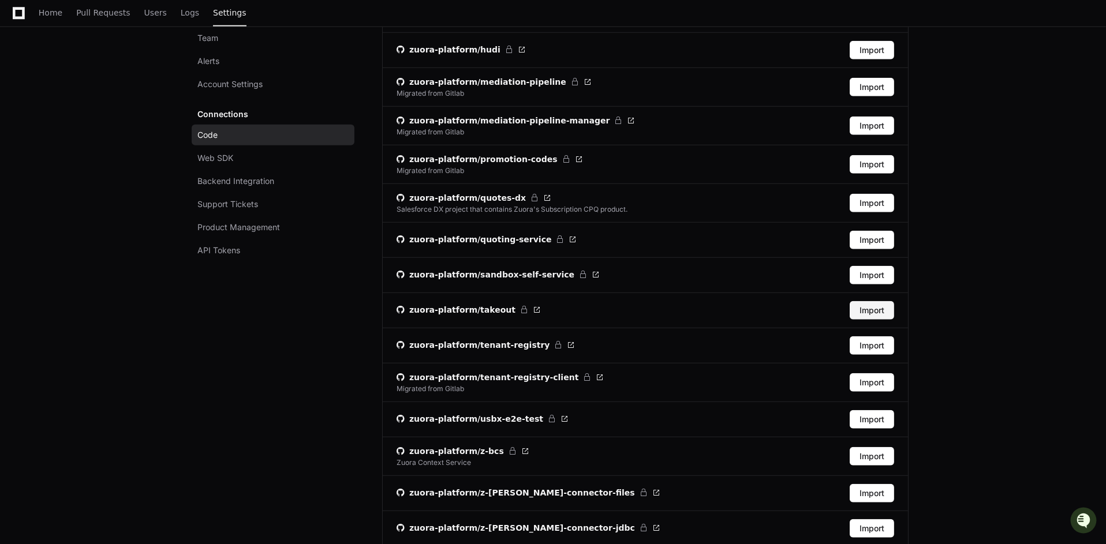
click at [881, 301] on button "Import" at bounding box center [872, 310] width 44 height 18
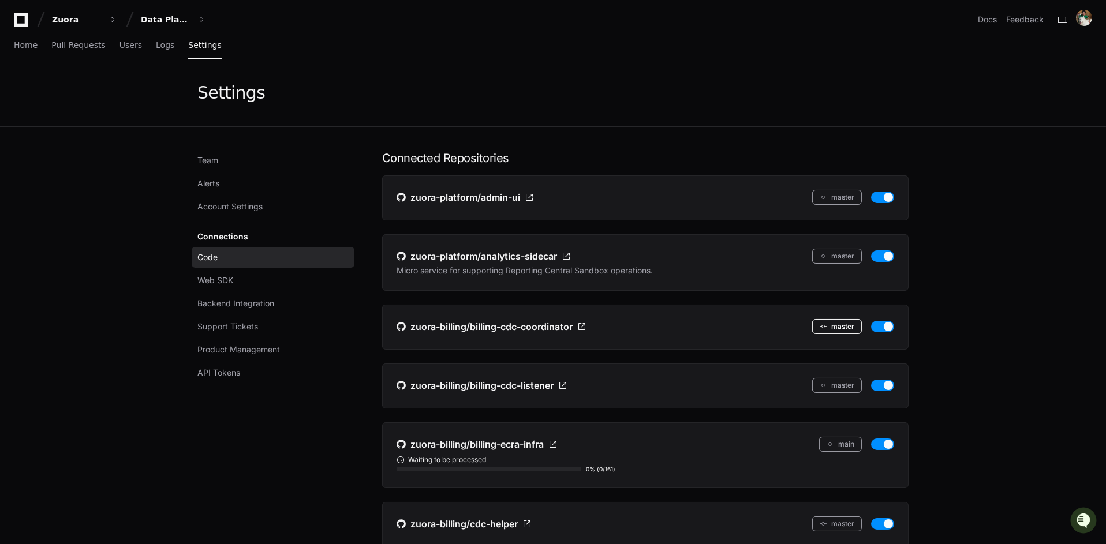
scroll to position [2688, 0]
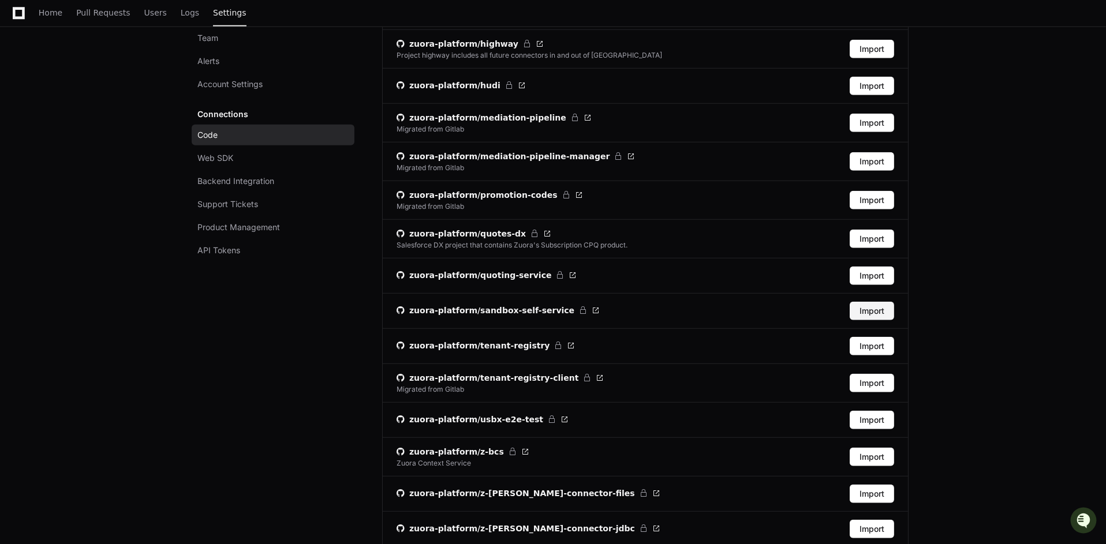
click at [884, 302] on button "Import" at bounding box center [872, 311] width 44 height 18
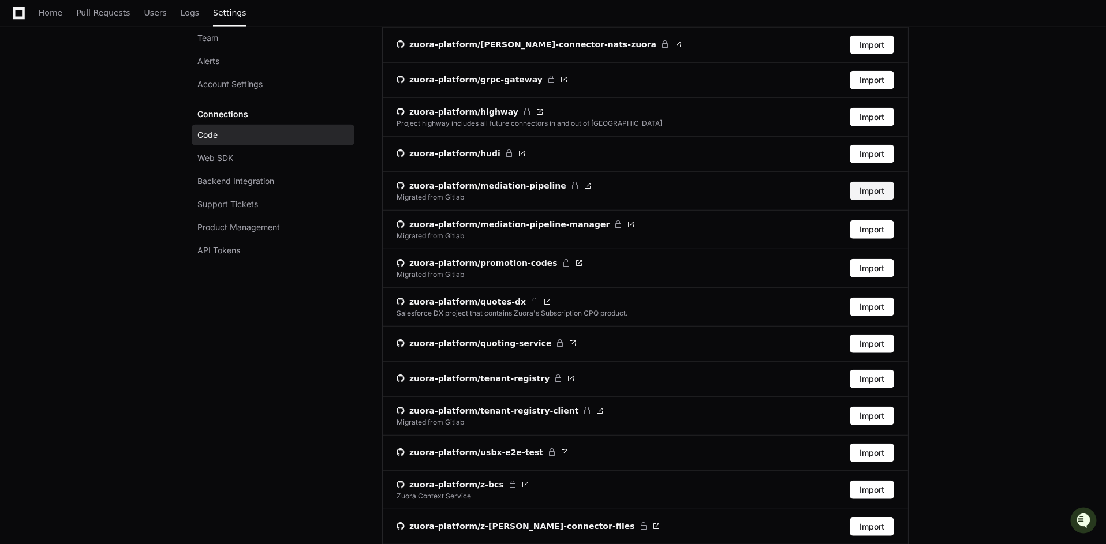
scroll to position [2087, 0]
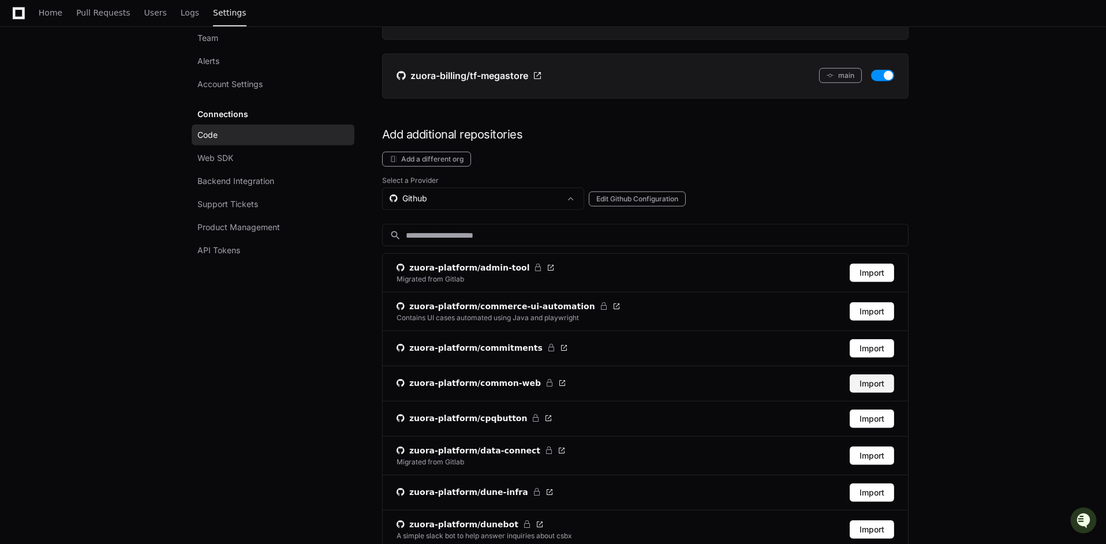
click at [892, 375] on button "Import" at bounding box center [872, 384] width 44 height 18
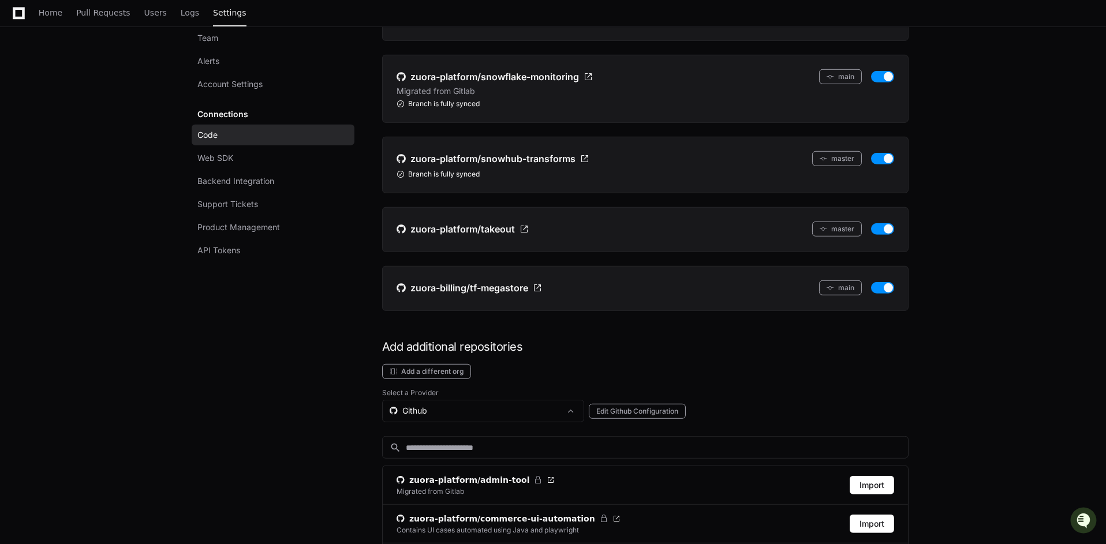
scroll to position [2294, 0]
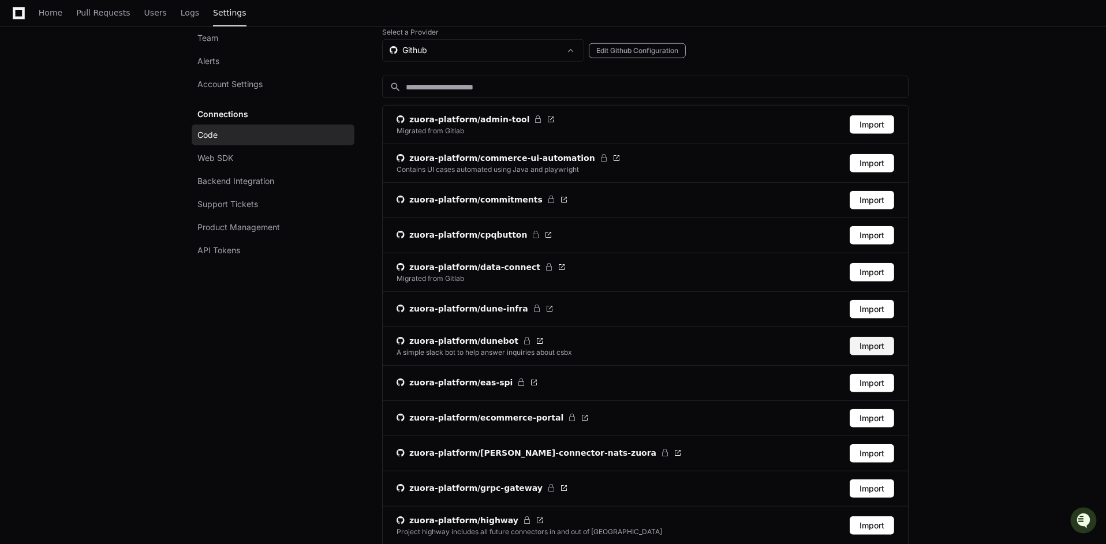
click at [877, 337] on button "Import" at bounding box center [872, 346] width 44 height 18
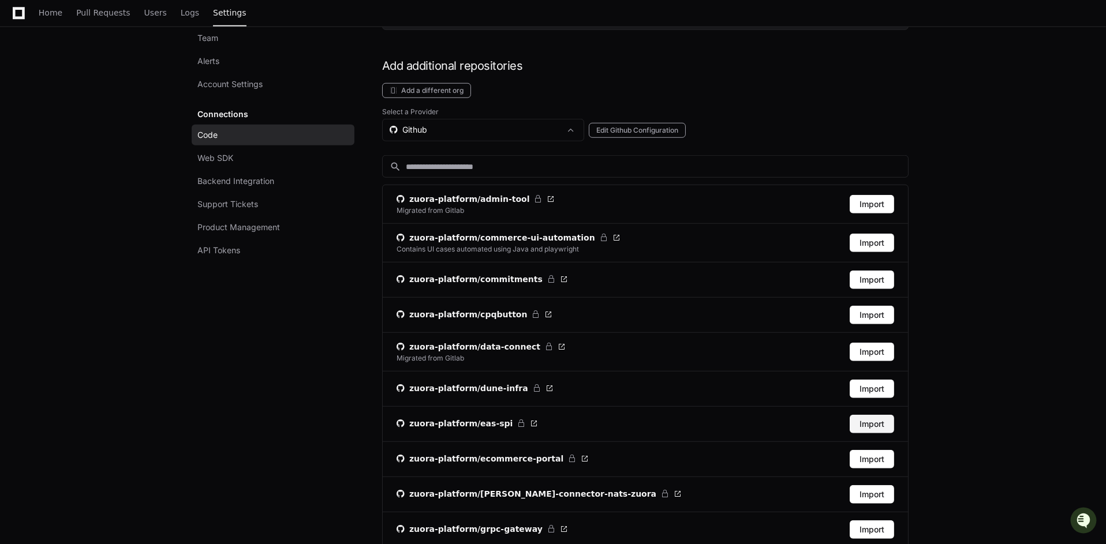
click at [880, 415] on button "Import" at bounding box center [872, 424] width 44 height 18
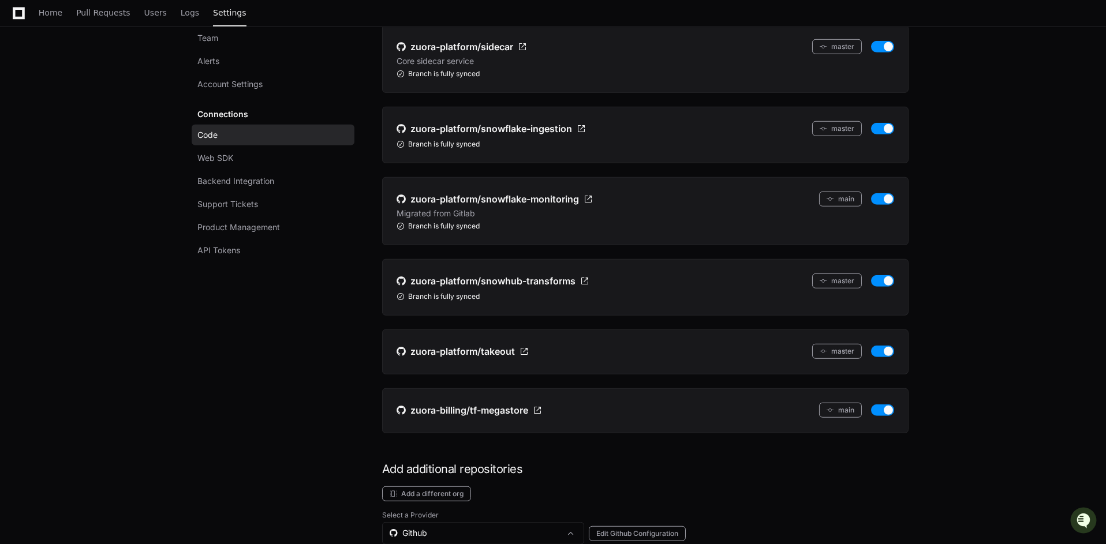
scroll to position [2352, 0]
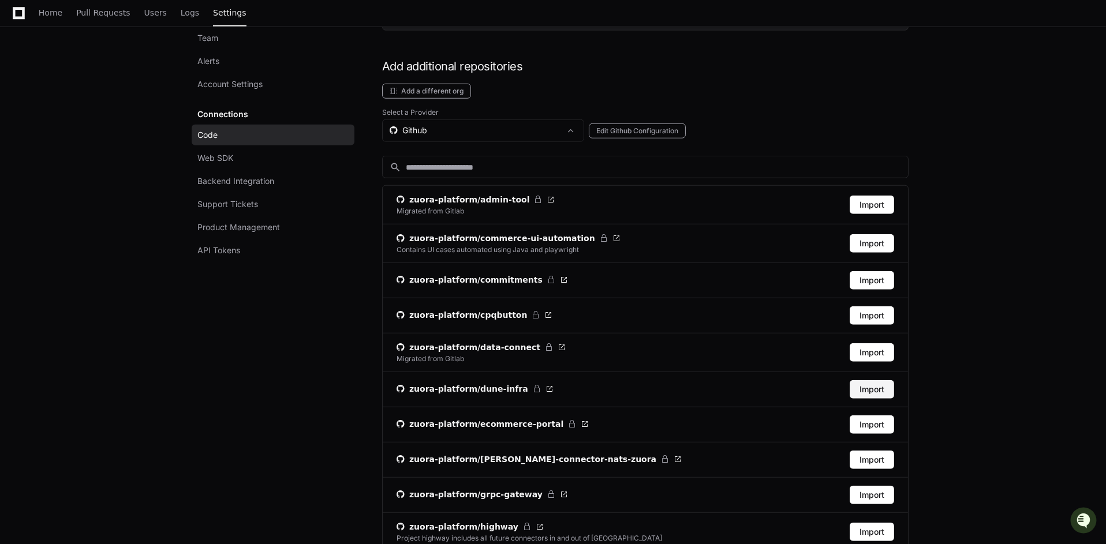
click at [866, 380] on button "Import" at bounding box center [872, 389] width 44 height 18
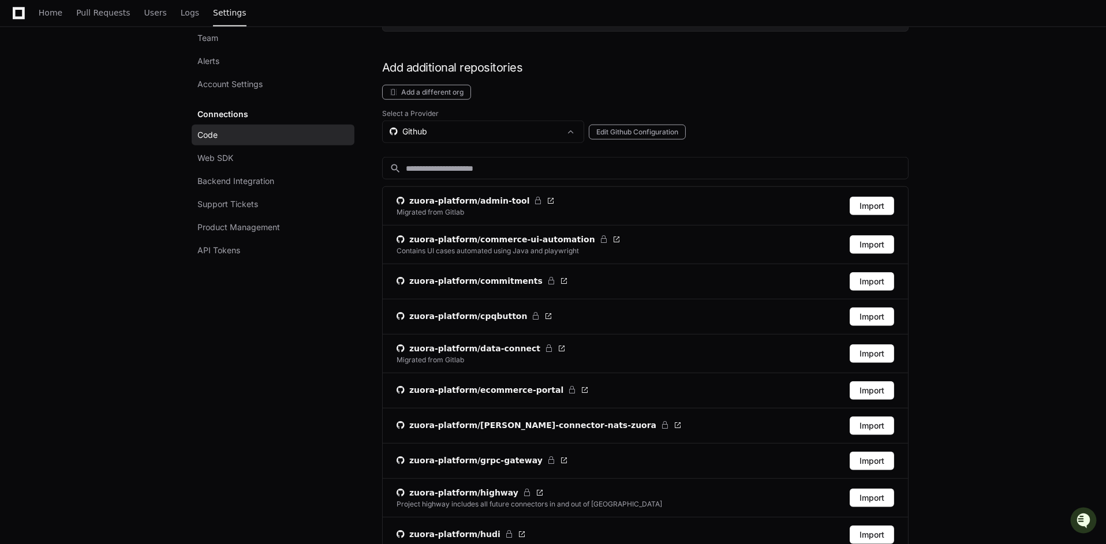
scroll to position [2928, 0]
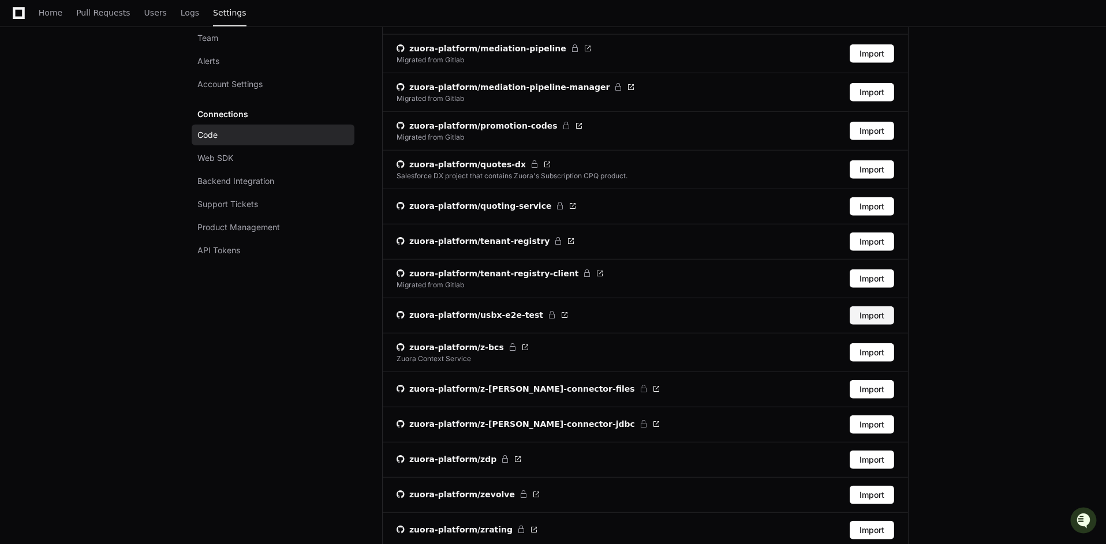
click at [890, 306] on button "Import" at bounding box center [872, 315] width 44 height 18
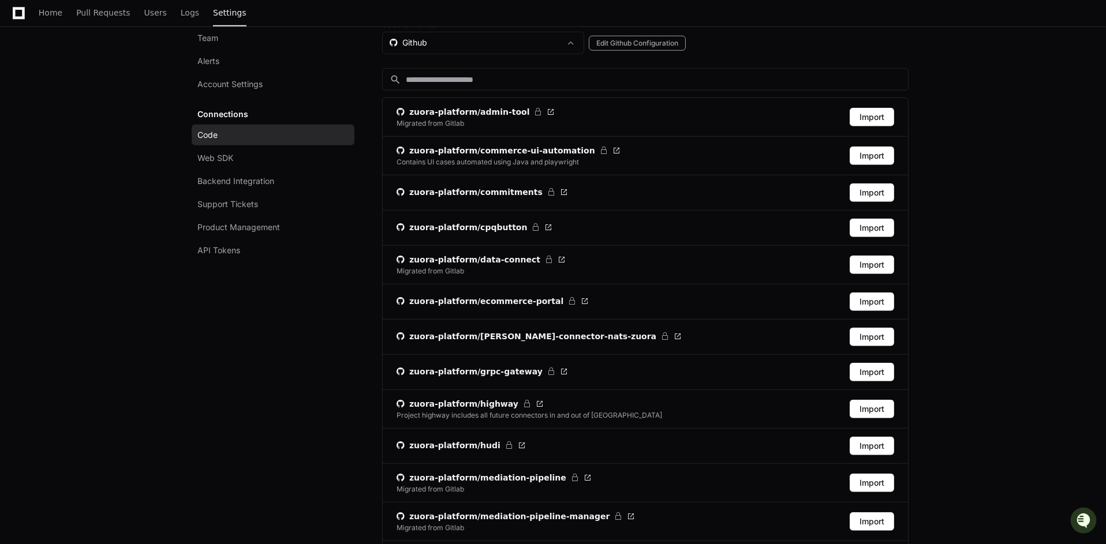
scroll to position [2575, 0]
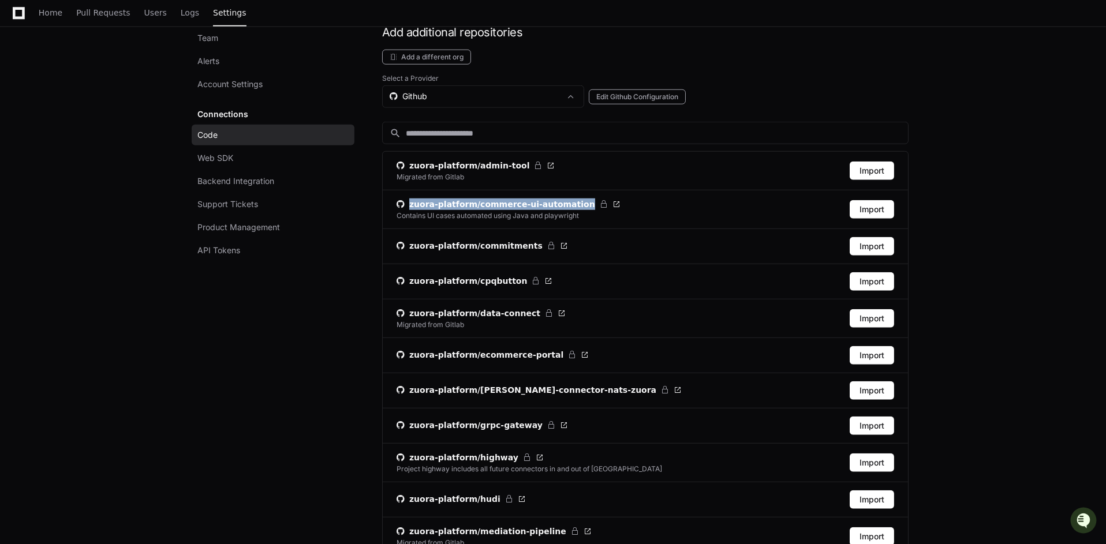
click at [220, 27] on link "Settings" at bounding box center [229, 13] width 33 height 27
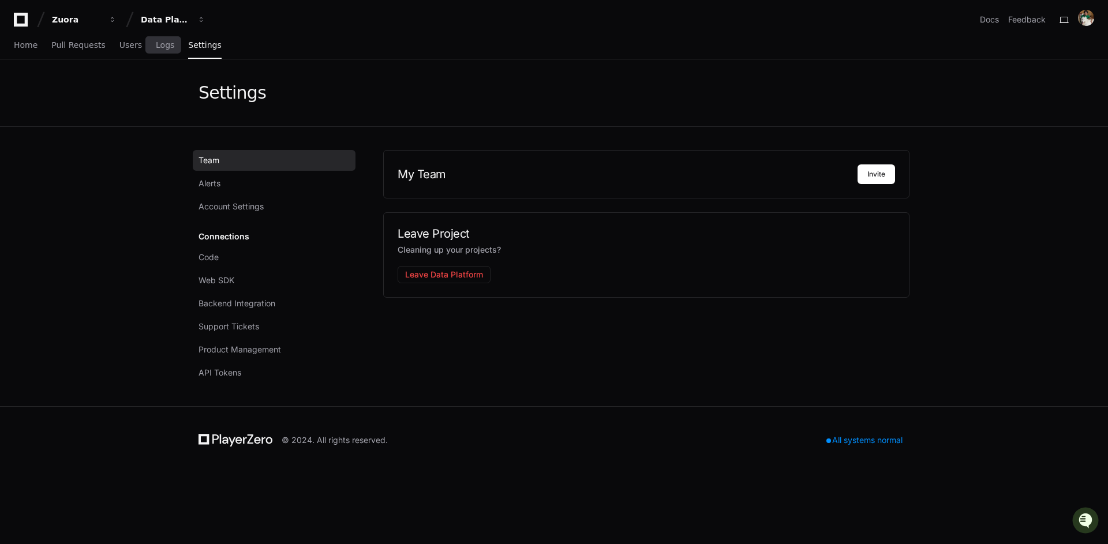
click at [149, 45] on div "Home Pull Requests Users Logs Settings" at bounding box center [118, 45] width 208 height 27
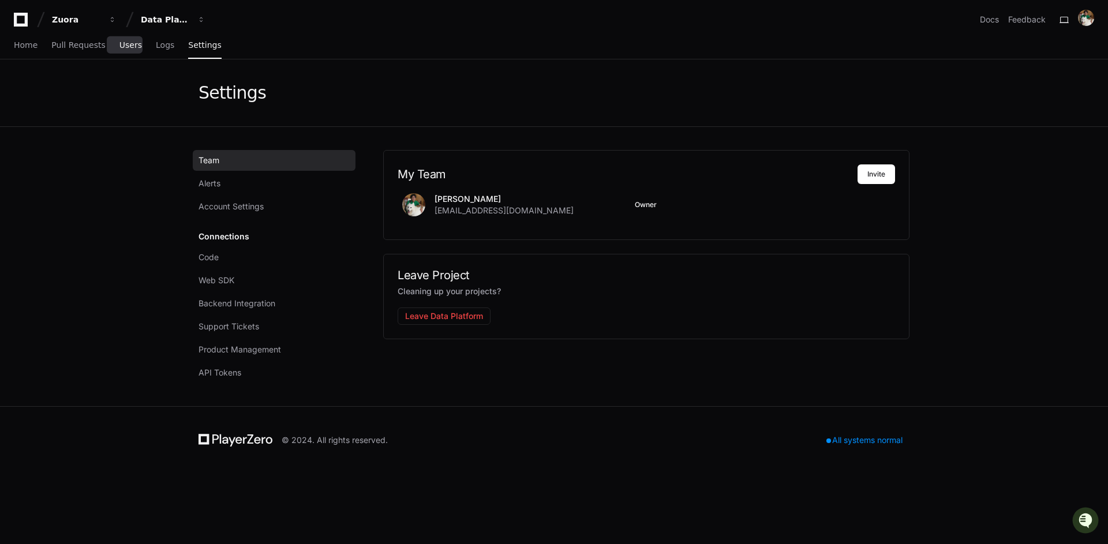
click at [126, 47] on span "Users" at bounding box center [130, 45] width 23 height 7
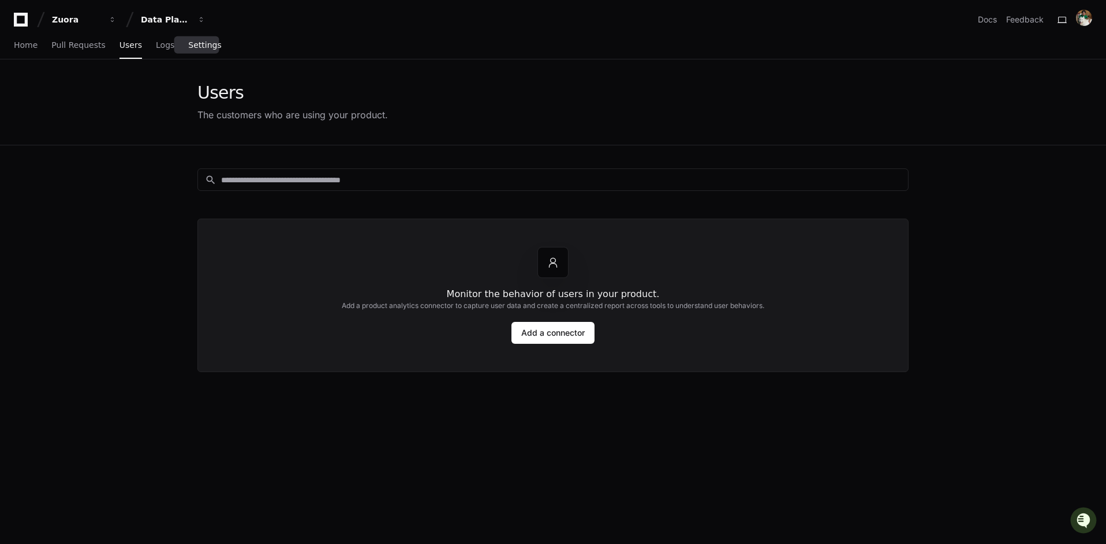
click at [205, 52] on link "Settings" at bounding box center [204, 45] width 33 height 27
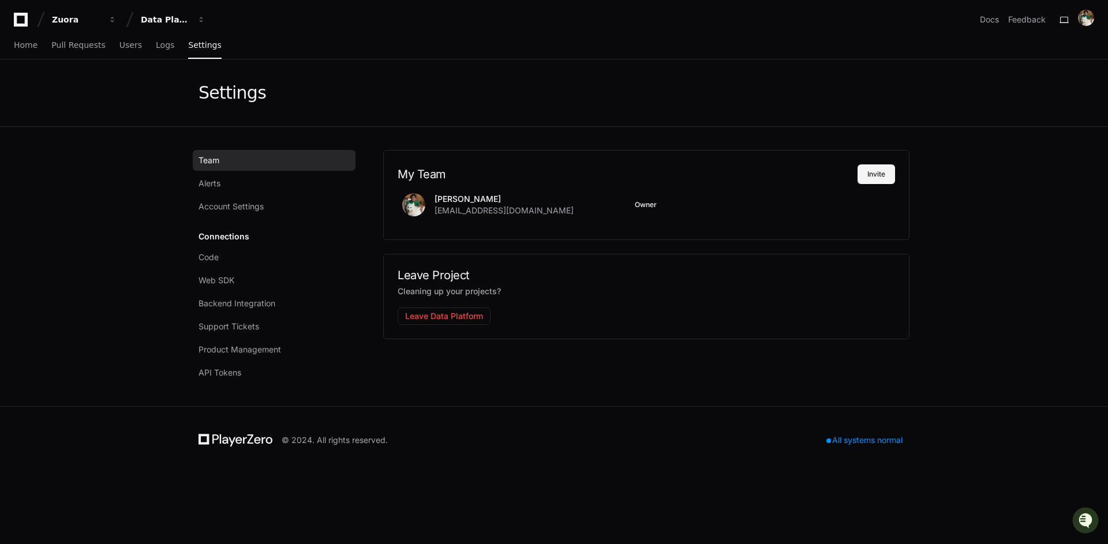
click at [877, 177] on button "Invite" at bounding box center [877, 175] width 38 height 20
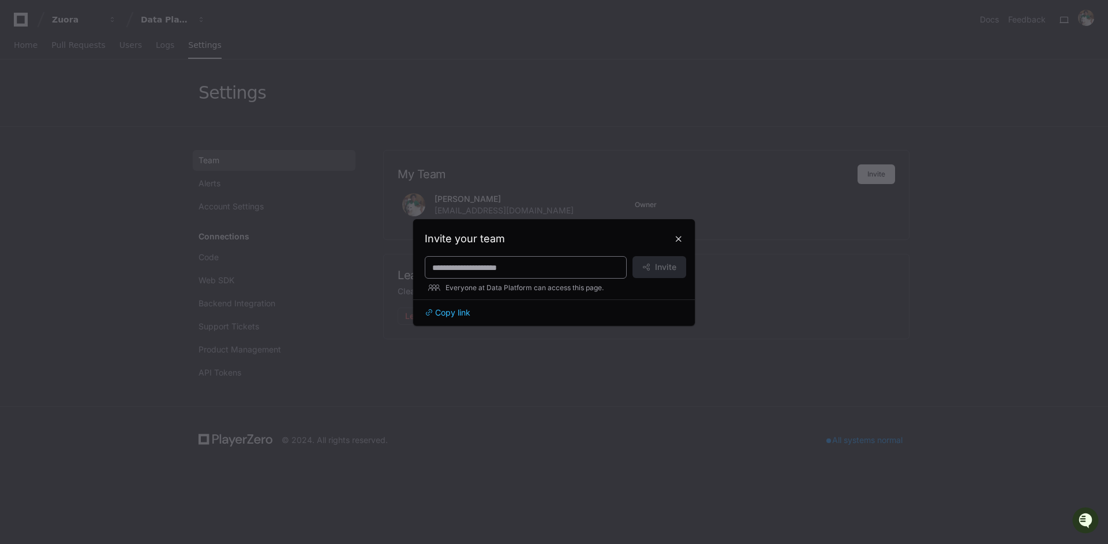
click at [562, 274] on div at bounding box center [526, 267] width 202 height 23
click at [554, 262] on input at bounding box center [525, 268] width 187 height 12
drag, startPoint x: 573, startPoint y: 268, endPoint x: 328, endPoint y: 254, distance: 245.7
click at [334, 255] on div "**********" at bounding box center [554, 272] width 1108 height 544
type input "**********"
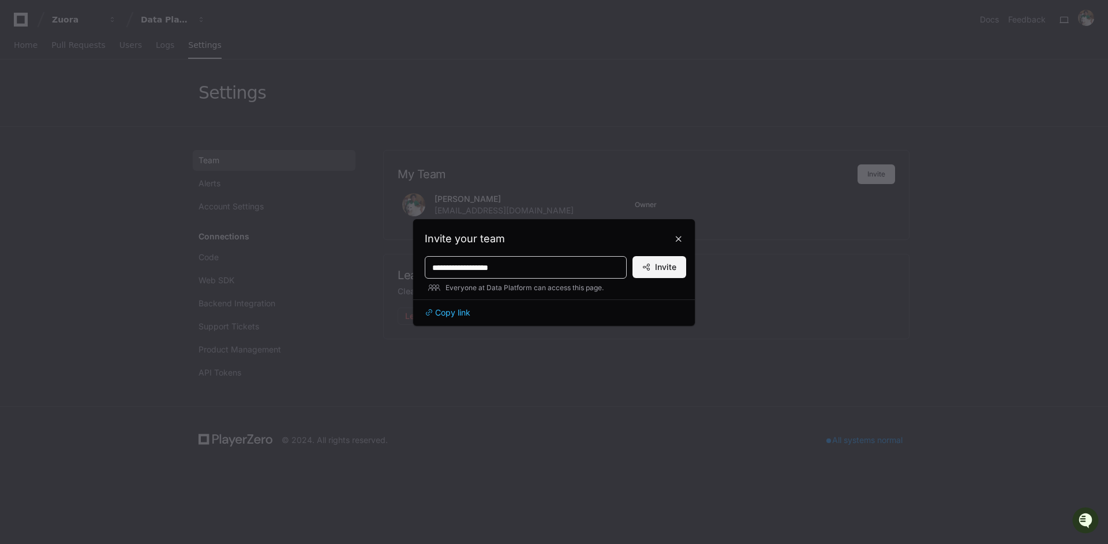
click at [667, 264] on span "Invite" at bounding box center [665, 267] width 21 height 12
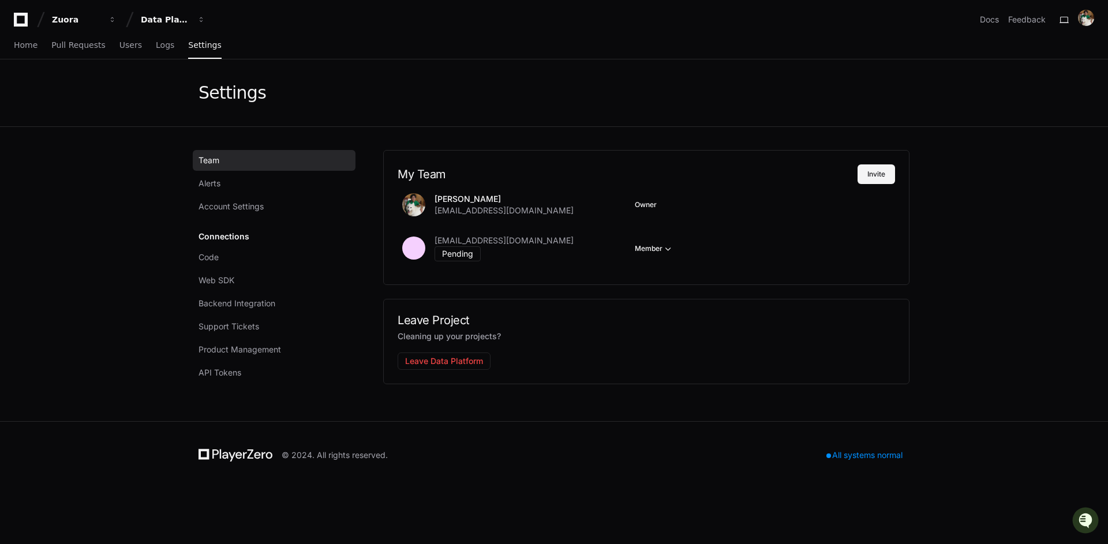
click at [885, 177] on button "Invite" at bounding box center [877, 175] width 38 height 20
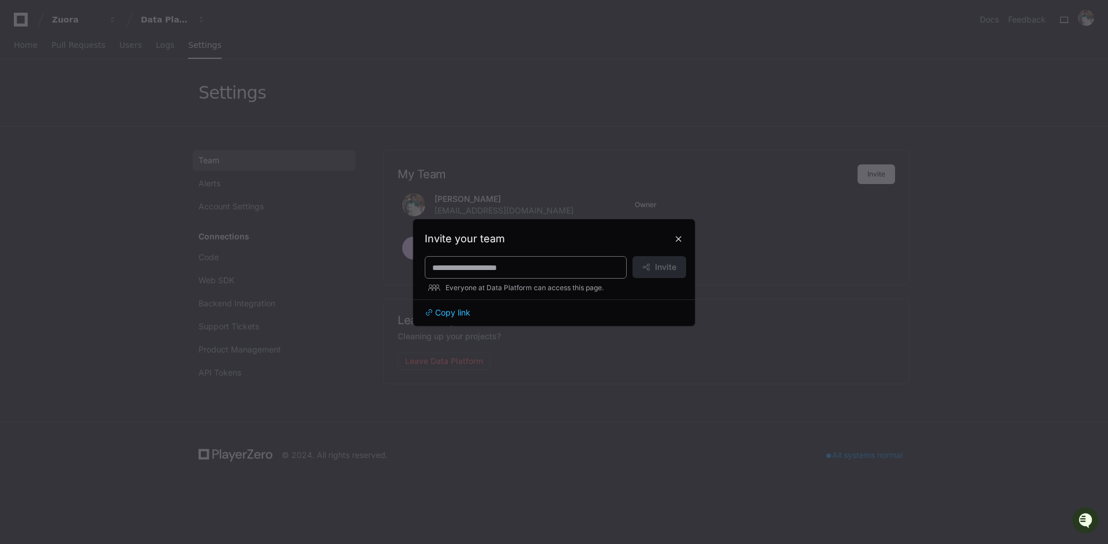
click at [580, 262] on input at bounding box center [525, 268] width 187 height 12
paste input "**********"
drag, startPoint x: 487, startPoint y: 266, endPoint x: 384, endPoint y: 266, distance: 102.7
click at [384, 266] on div "**********" at bounding box center [554, 272] width 1108 height 544
click at [573, 268] on input "**********" at bounding box center [525, 268] width 187 height 12
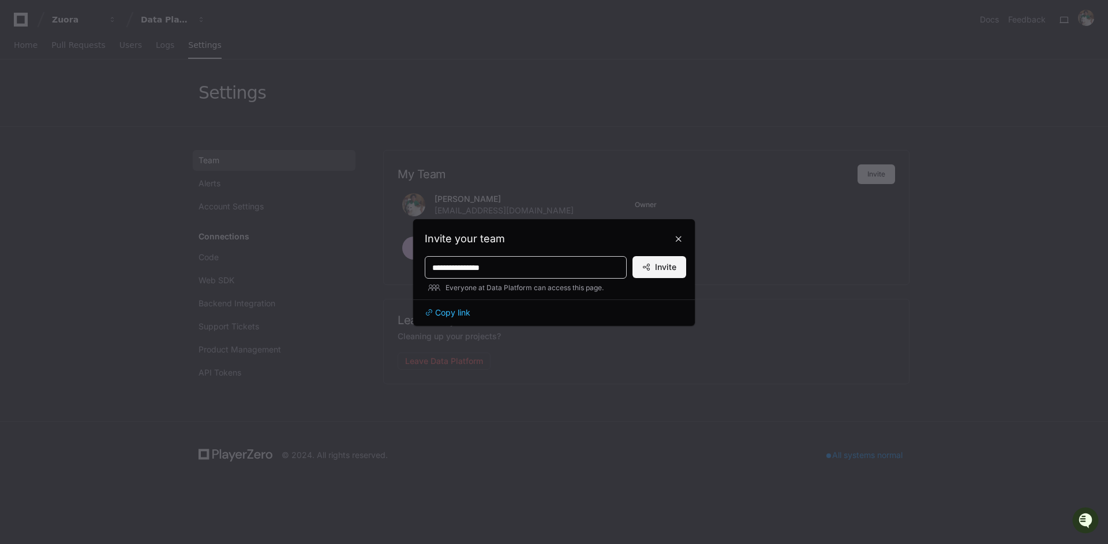
type input "**********"
click at [665, 274] on button "Invite" at bounding box center [660, 267] width 54 height 22
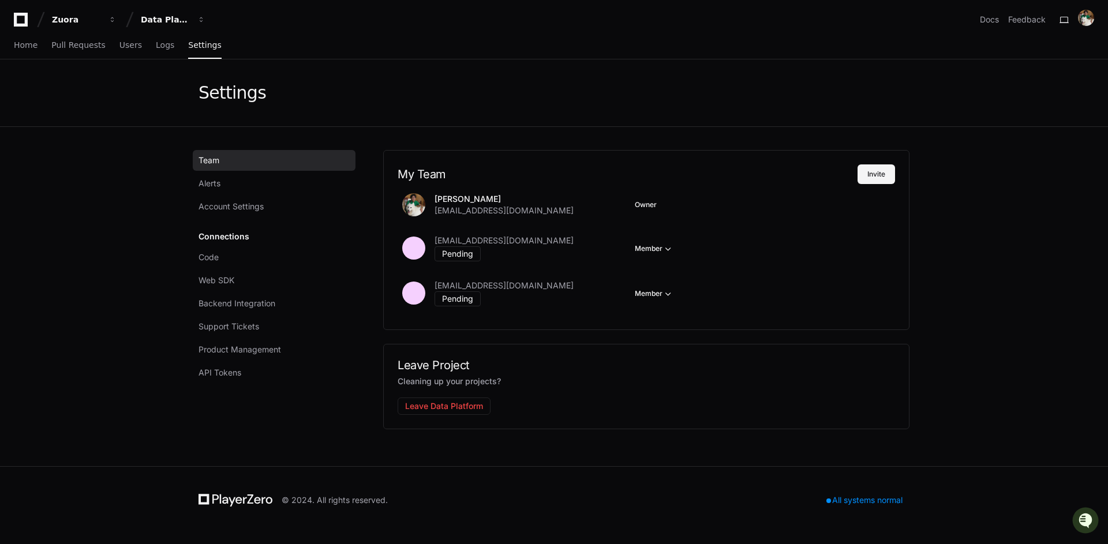
click at [877, 177] on button "Invite" at bounding box center [877, 175] width 38 height 20
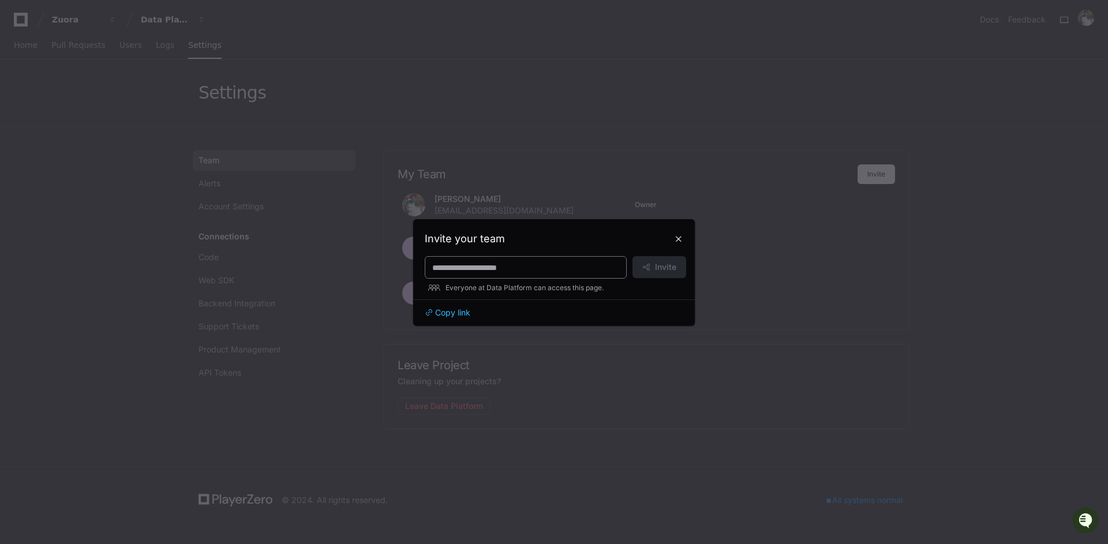
click at [538, 271] on input at bounding box center [525, 268] width 187 height 12
paste input "**********"
type input "**********"
click at [669, 273] on button "Invite" at bounding box center [660, 267] width 54 height 22
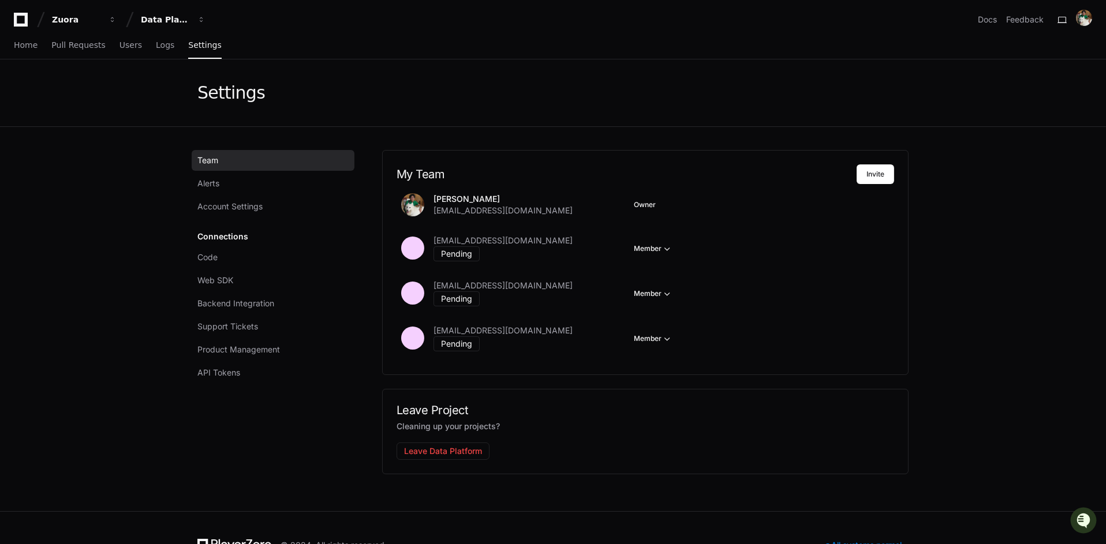
click at [797, 148] on div "Team Alerts Account Settings Connections Code Web SDK Backend Integration Suppo…" at bounding box center [553, 319] width 739 height 384
click at [876, 170] on button "Invite" at bounding box center [876, 175] width 38 height 20
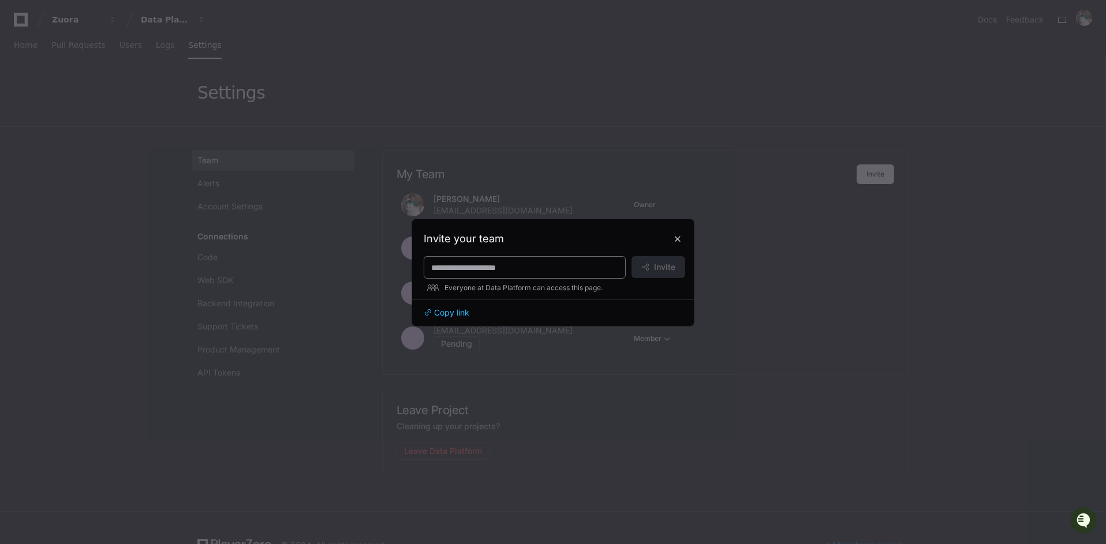
click at [537, 270] on input at bounding box center [524, 268] width 187 height 12
paste input "**********"
type input "**********"
click at [659, 264] on span "Invite" at bounding box center [664, 267] width 21 height 12
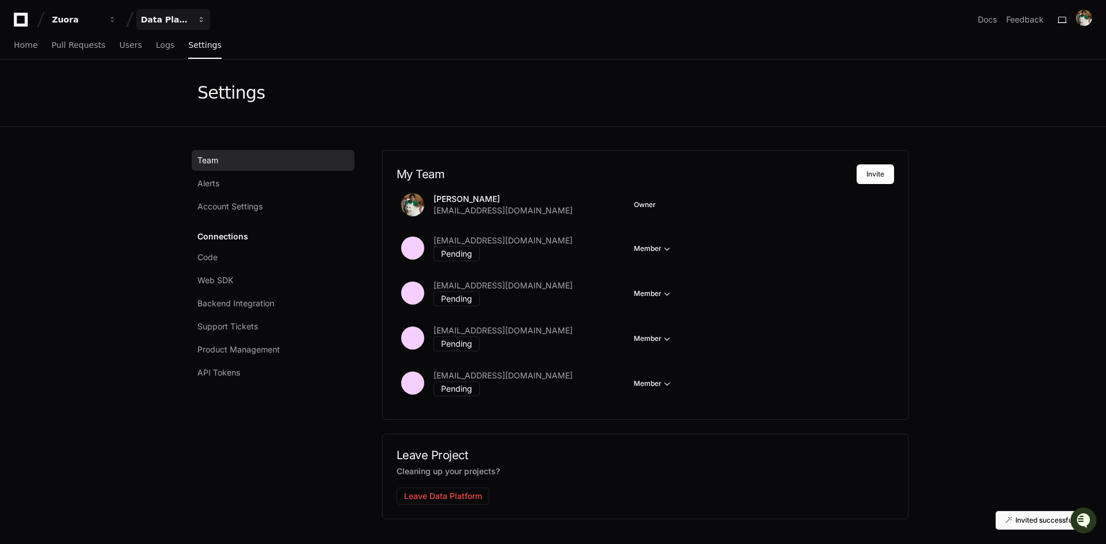
click at [180, 19] on div "Data Platform" at bounding box center [166, 20] width 50 height 12
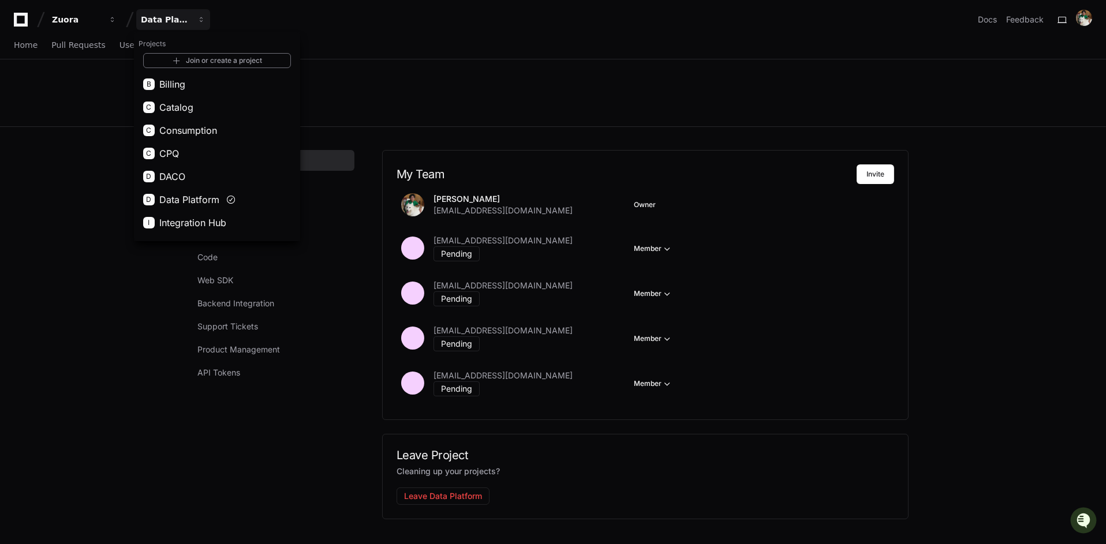
click at [554, 74] on div "Settings" at bounding box center [553, 92] width 739 height 67
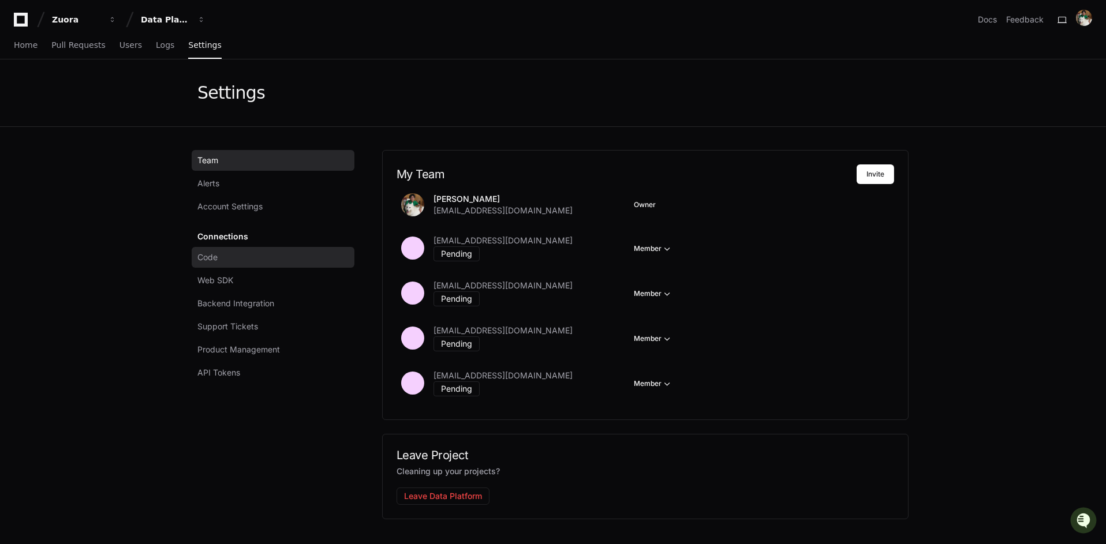
click at [253, 256] on link "Code" at bounding box center [273, 257] width 163 height 21
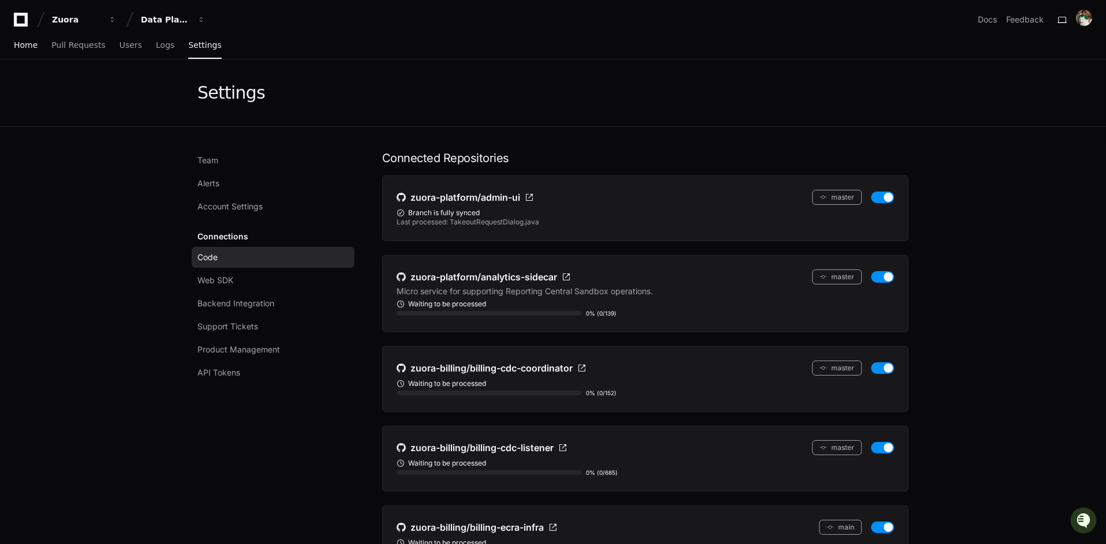
scroll to position [1, 0]
click at [25, 41] on span "Home" at bounding box center [26, 44] width 24 height 7
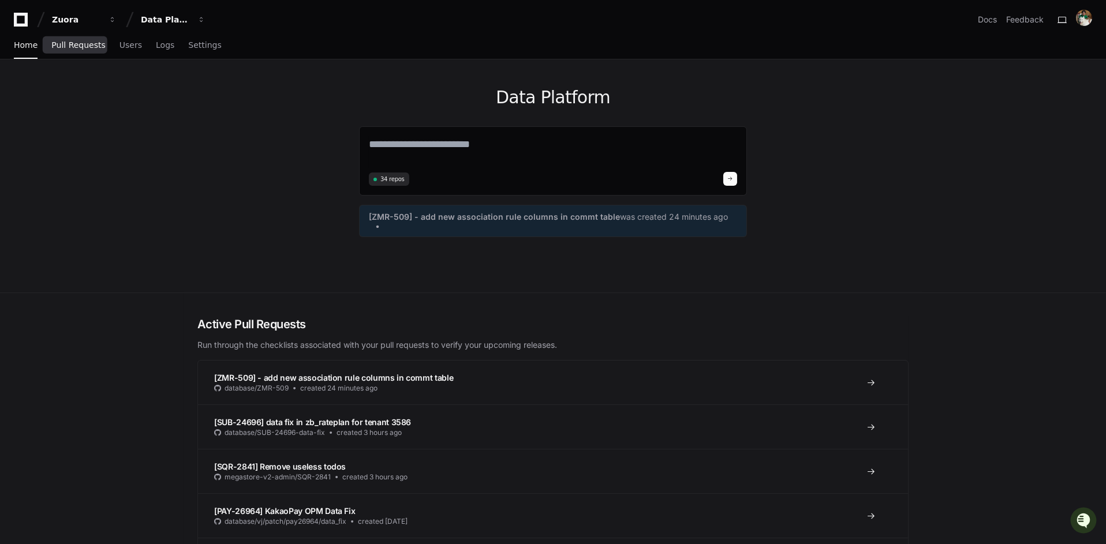
click at [87, 42] on span "Pull Requests" at bounding box center [78, 45] width 54 height 7
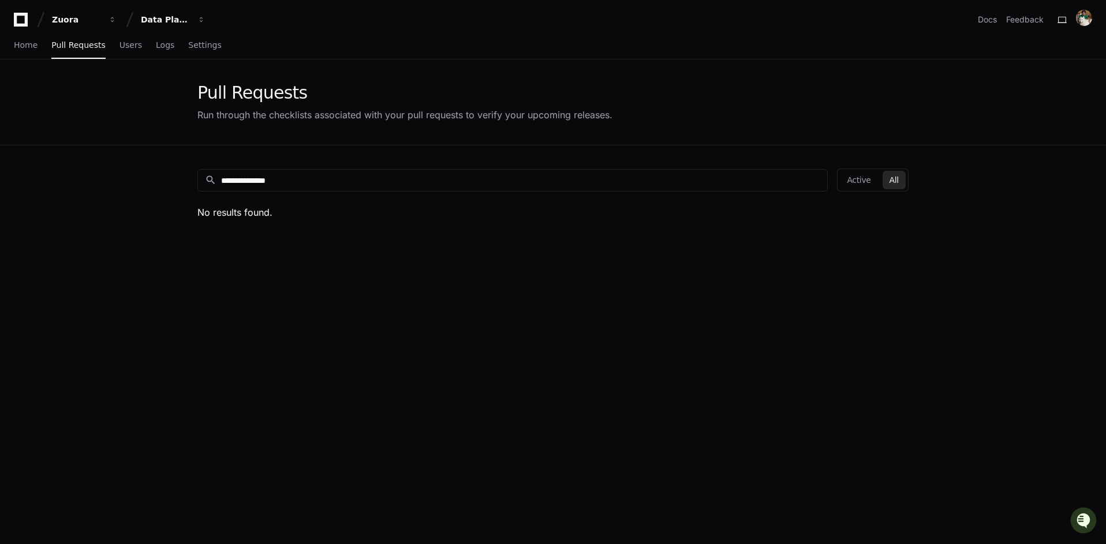
drag, startPoint x: 372, startPoint y: 183, endPoint x: 23, endPoint y: 157, distance: 349.6
click at [30, 157] on app-pull-request-list-page "**********" at bounding box center [553, 374] width 1106 height 630
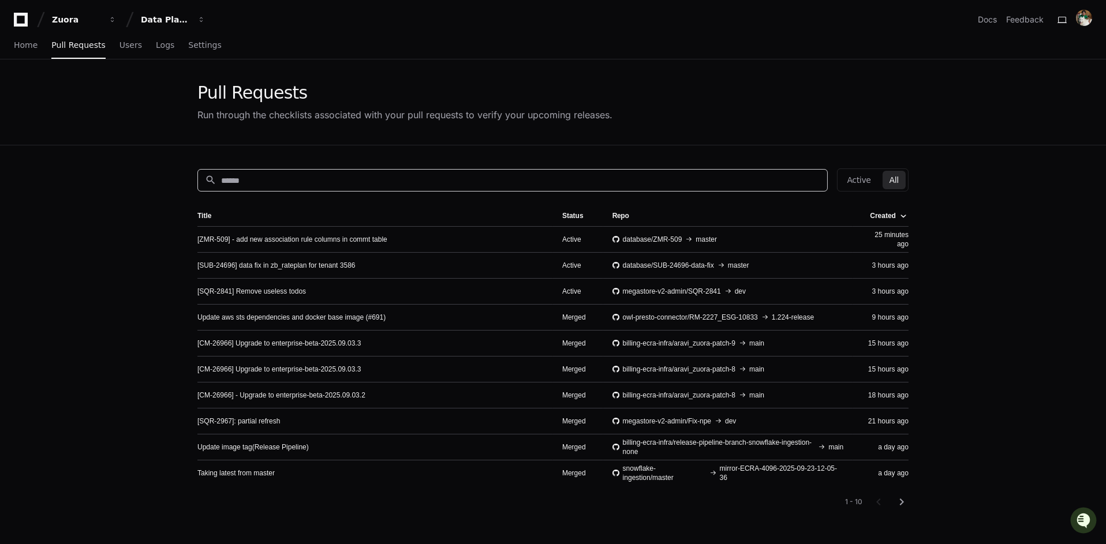
paste input "*********"
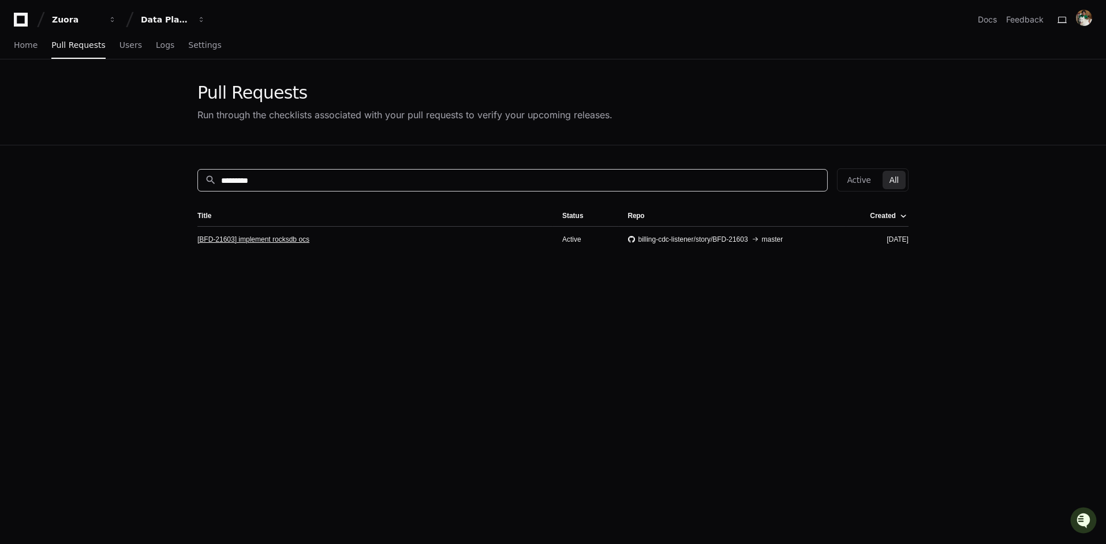
type input "*********"
click at [301, 236] on link "[BFD-21603] implement rocksdb ocs" at bounding box center [253, 239] width 112 height 9
